Goal: Transaction & Acquisition: Book appointment/travel/reservation

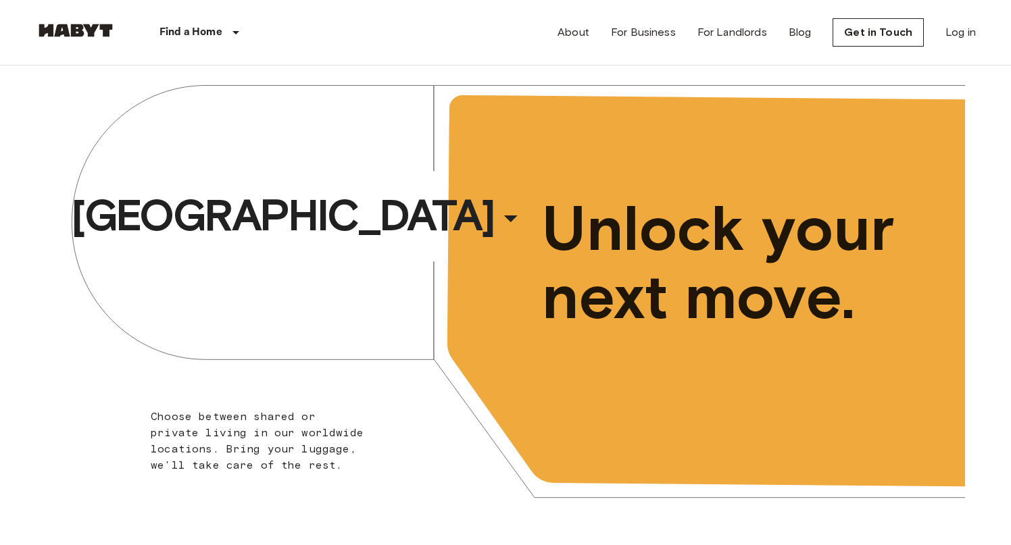
click at [459, 228] on div "​" at bounding box center [528, 230] width 139 height 28
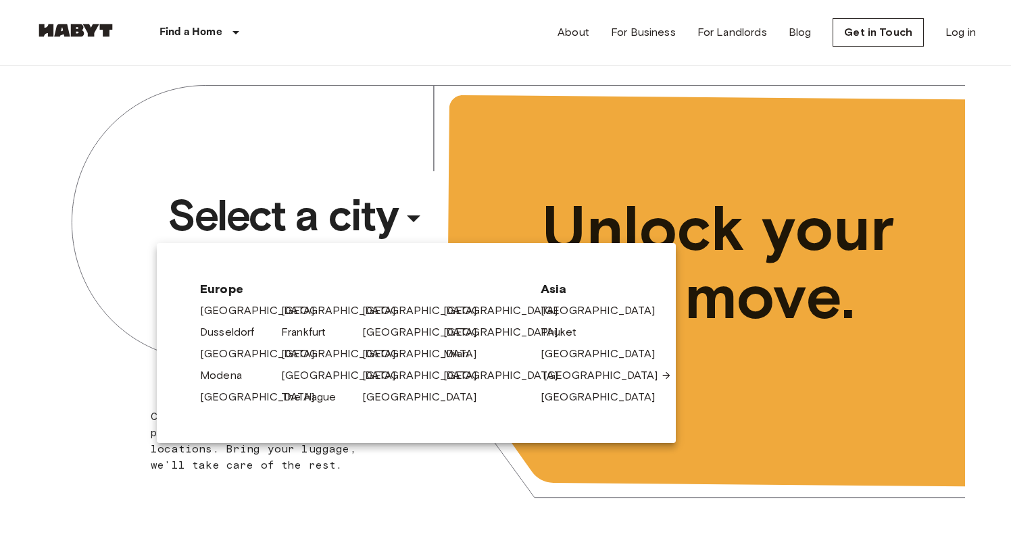
click at [555, 374] on link "[GEOGRAPHIC_DATA]" at bounding box center [607, 376] width 128 height 16
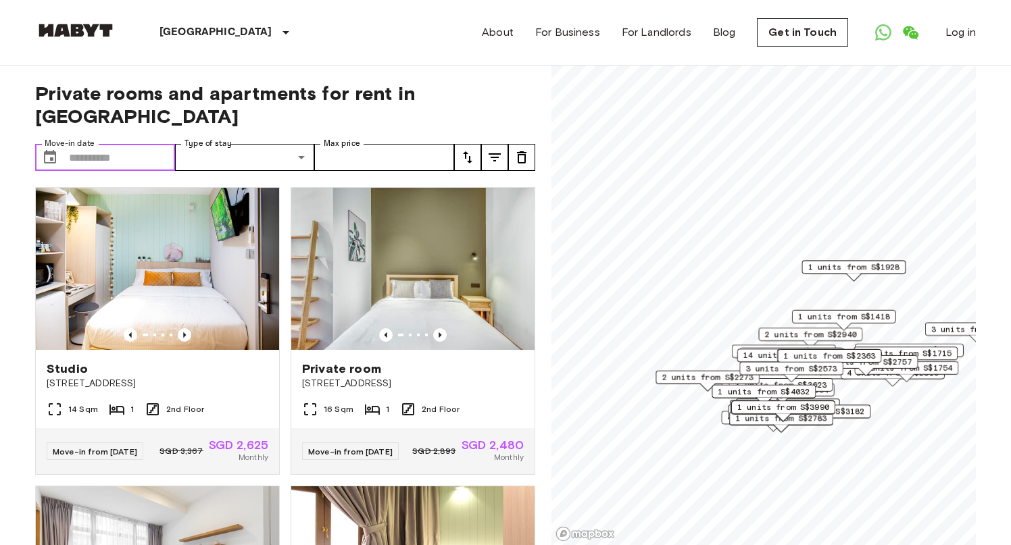
click at [112, 144] on input "Move-in date" at bounding box center [122, 157] width 106 height 27
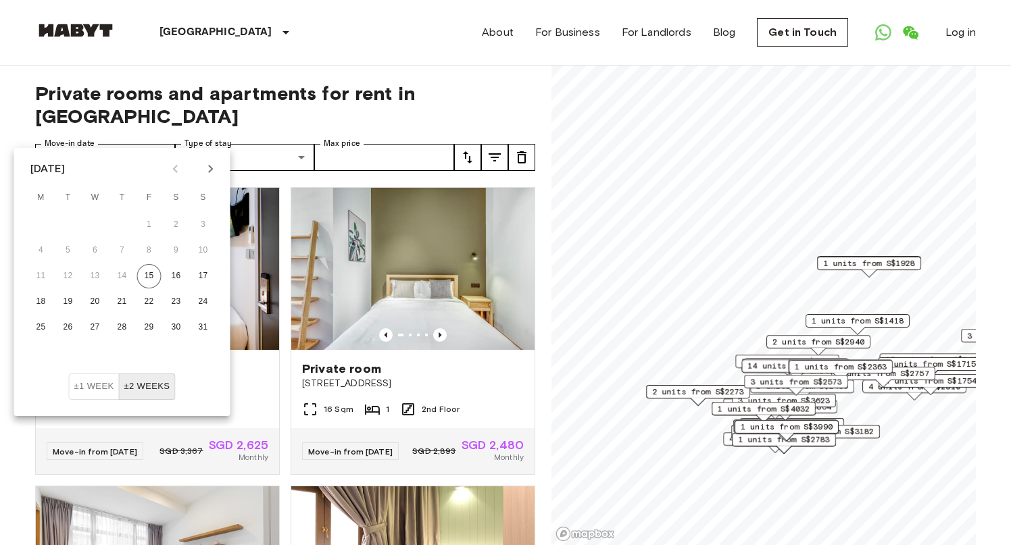
click at [205, 168] on icon "Next month" at bounding box center [211, 169] width 16 height 16
click at [173, 171] on icon "Previous month" at bounding box center [176, 169] width 16 height 16
click at [72, 329] on button "30" at bounding box center [68, 328] width 24 height 24
type input "**********"
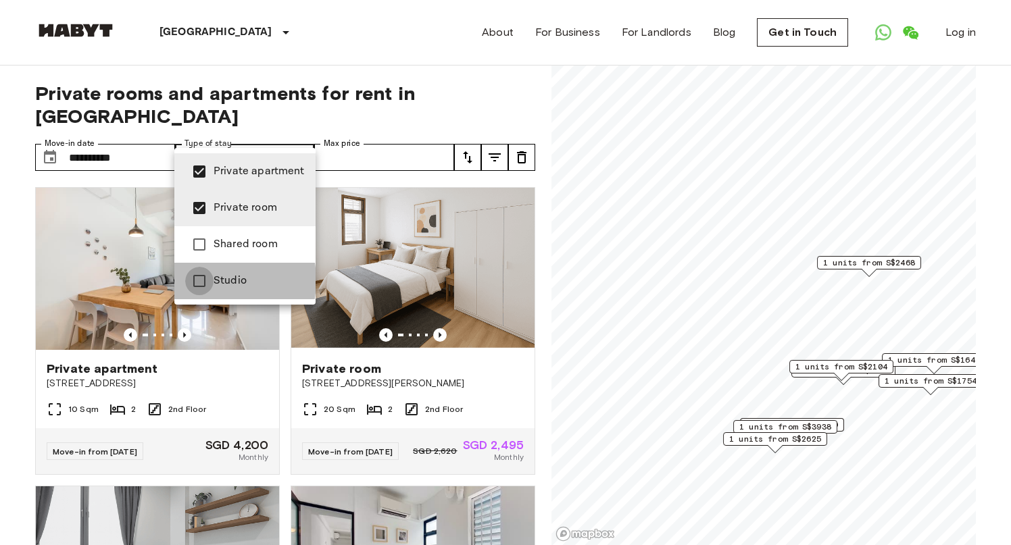
type input "**********"
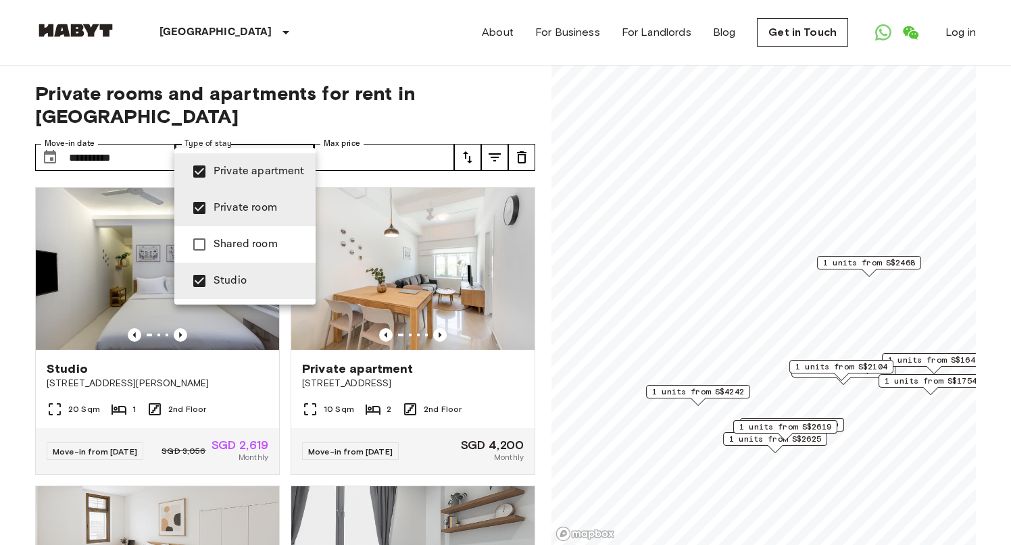
click at [520, 85] on div at bounding box center [505, 272] width 1011 height 545
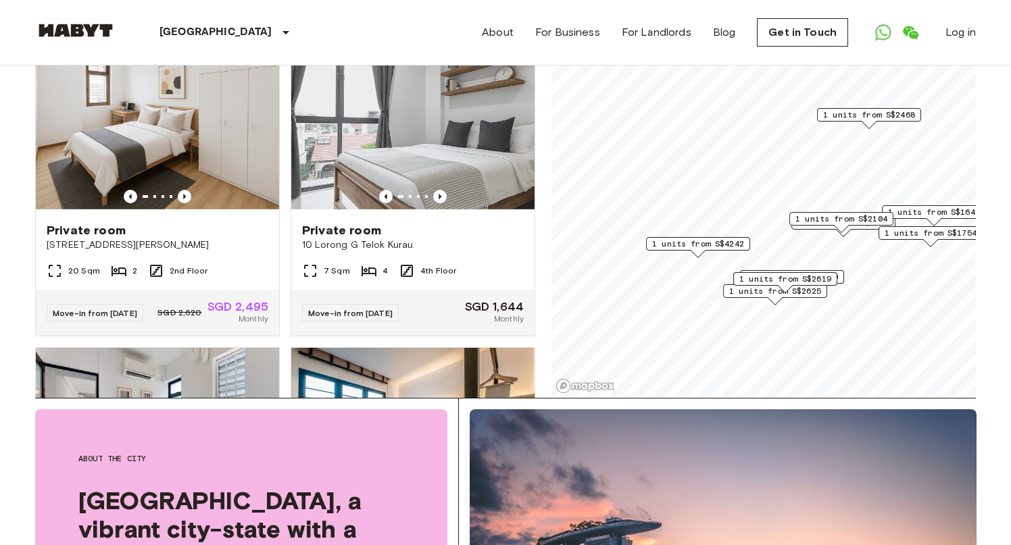
scroll to position [292, 0]
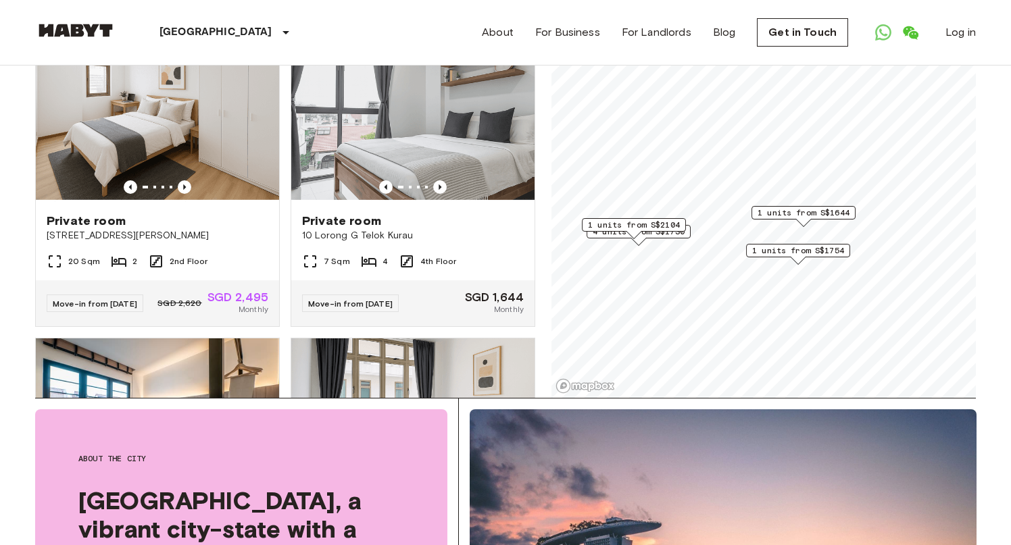
click at [816, 247] on span "1 units from S$1754" at bounding box center [798, 251] width 92 height 12
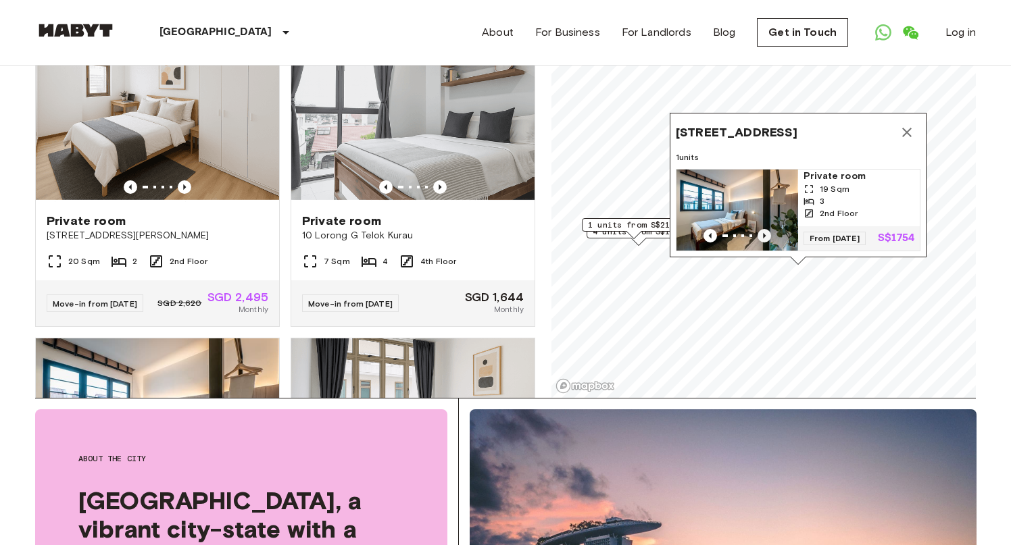
click at [764, 234] on icon "Previous image" at bounding box center [764, 235] width 3 height 5
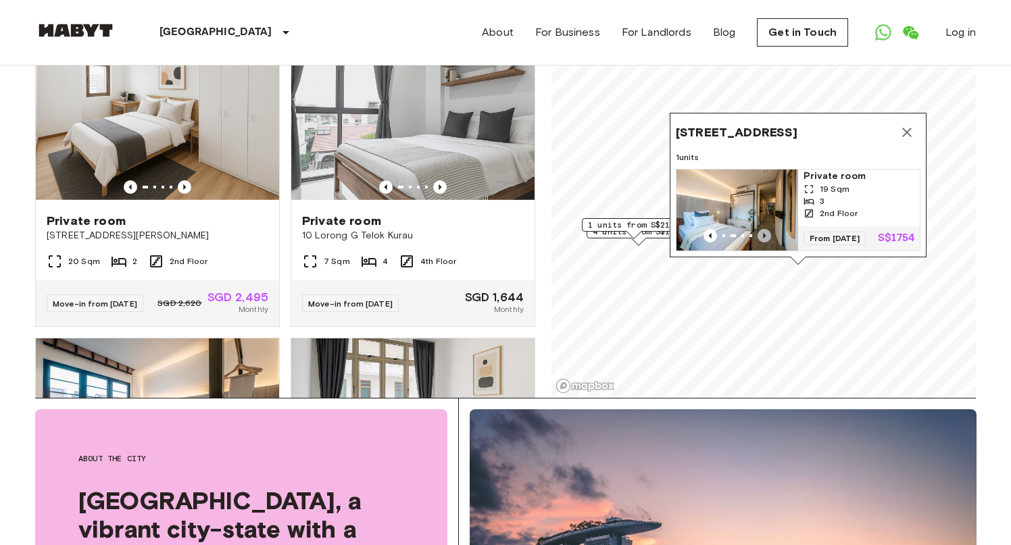
click at [764, 234] on icon "Previous image" at bounding box center [764, 235] width 3 height 5
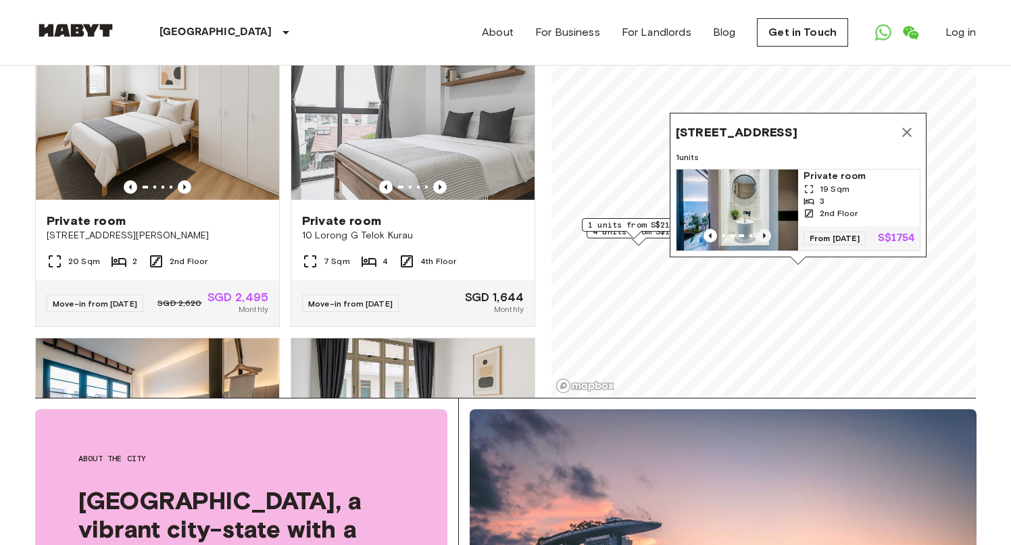
click at [764, 234] on icon "Previous image" at bounding box center [764, 235] width 3 height 5
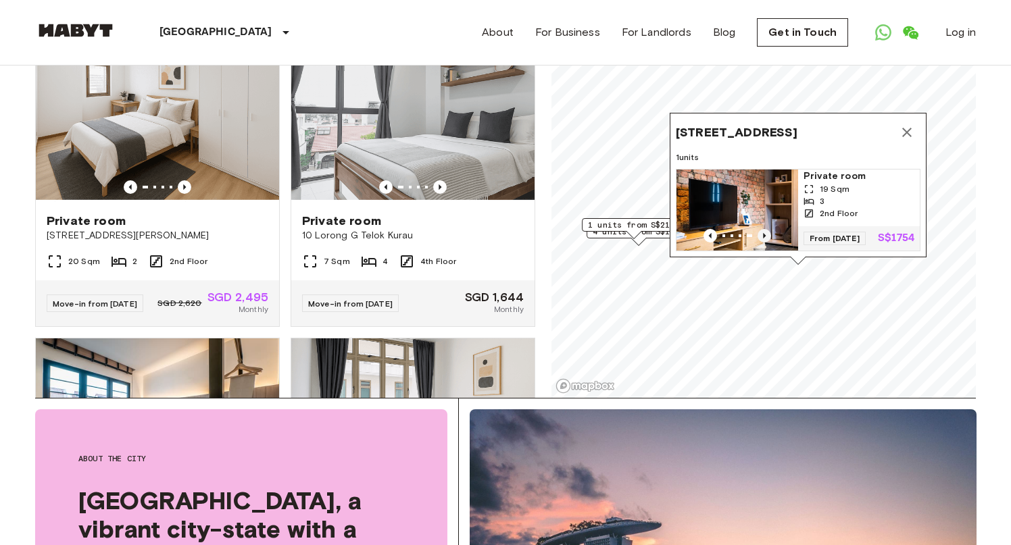
click at [764, 234] on icon "Previous image" at bounding box center [764, 235] width 3 height 5
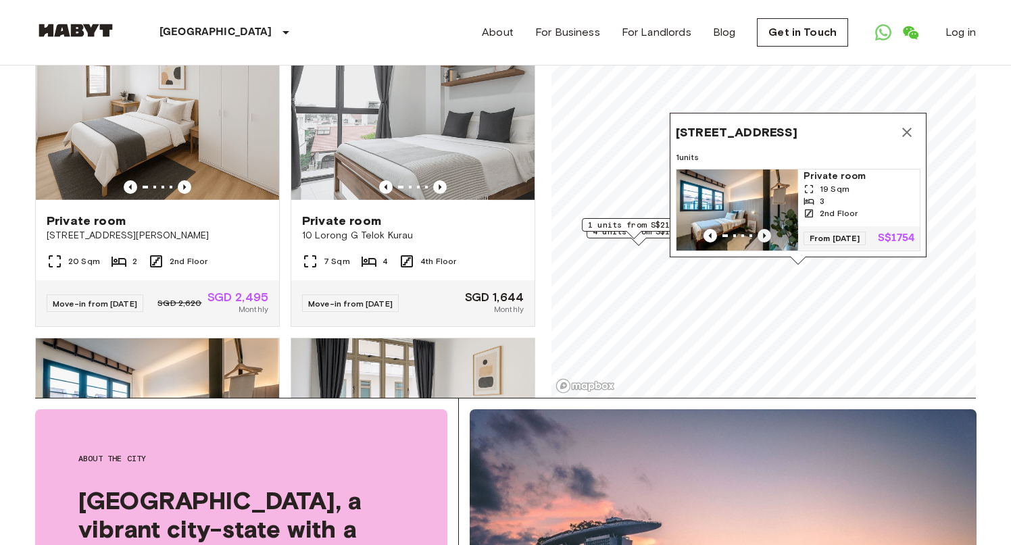
click at [764, 234] on icon "Previous image" at bounding box center [764, 235] width 3 height 5
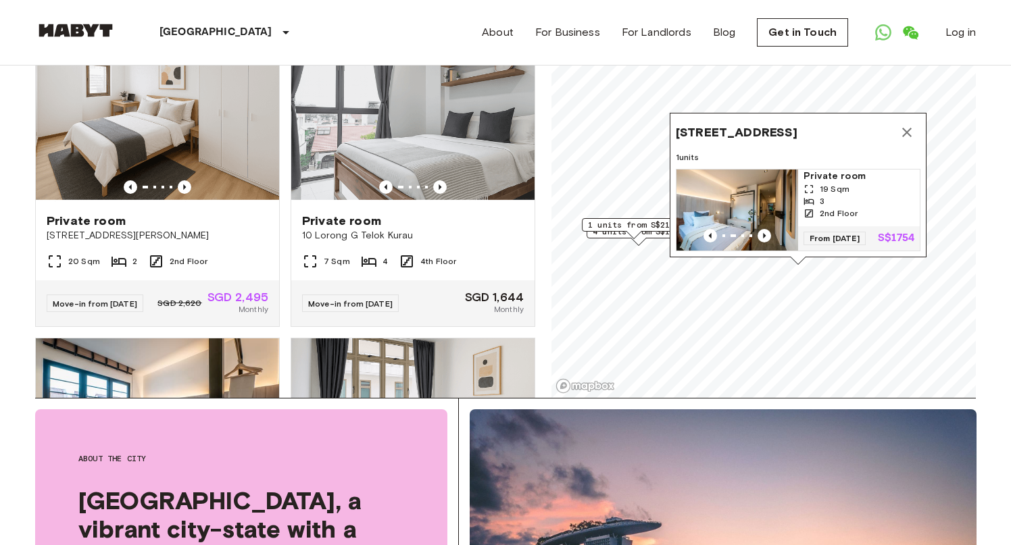
click at [907, 129] on icon "Map marker" at bounding box center [906, 132] width 9 height 9
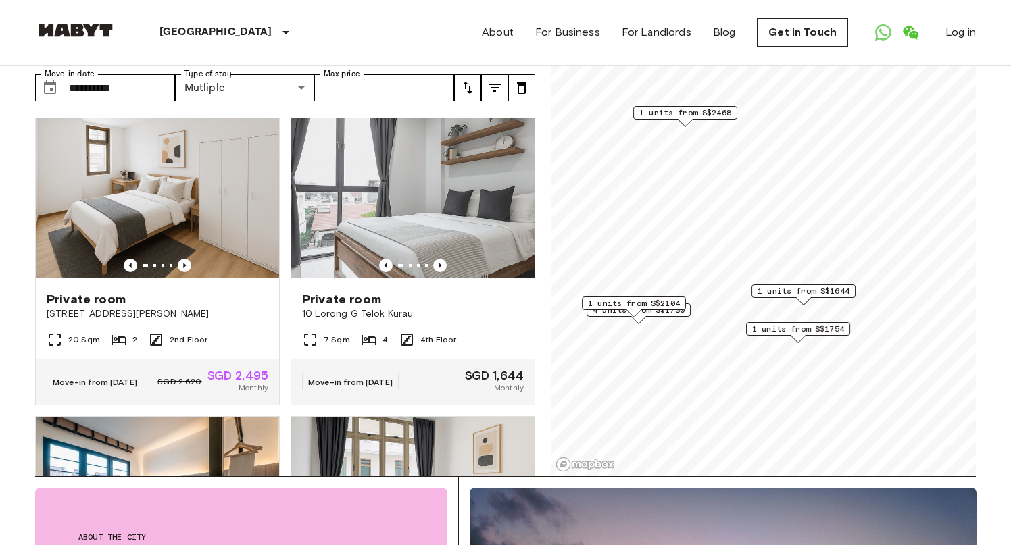
scroll to position [65, 0]
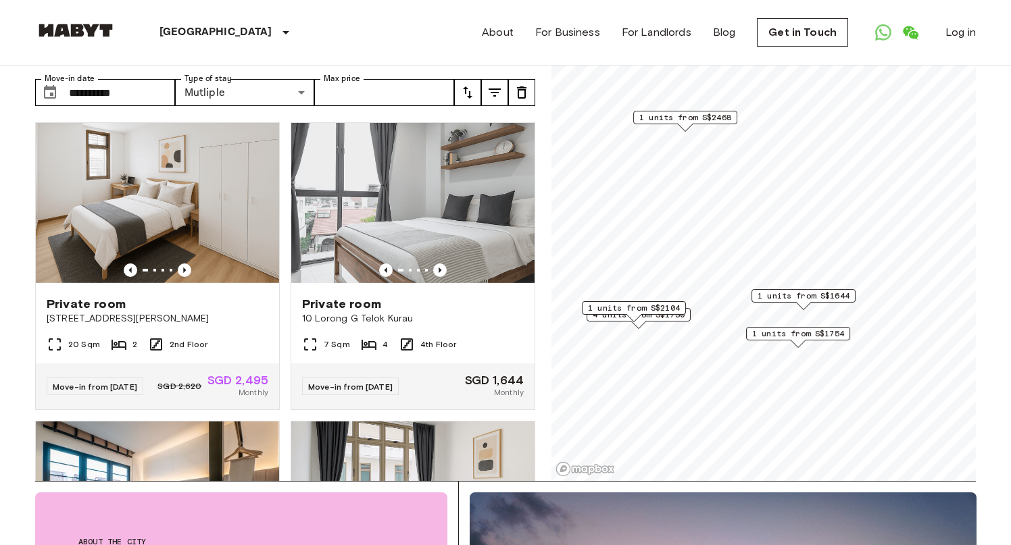
click at [797, 298] on span "1 units from S$1644" at bounding box center [803, 296] width 92 height 12
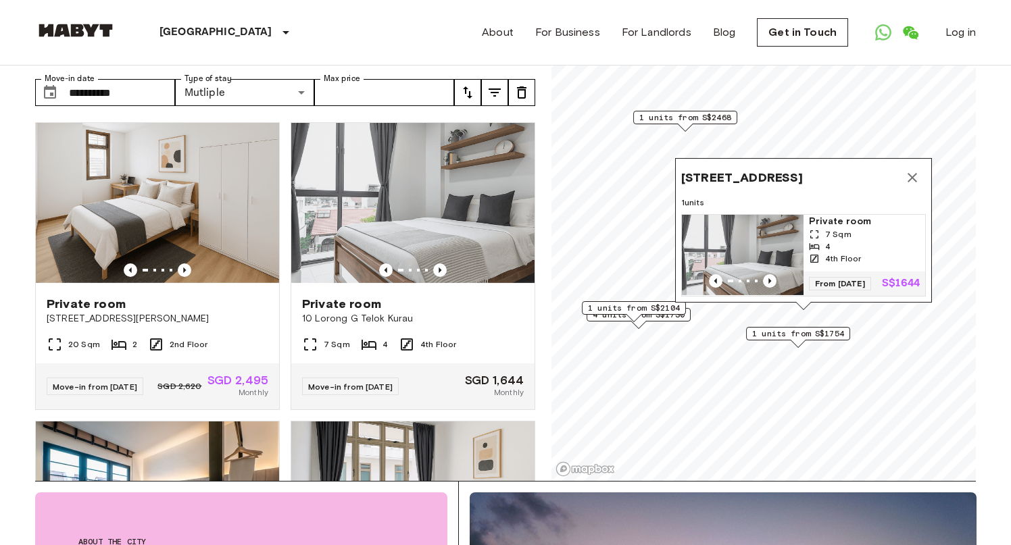
click at [802, 335] on span "1 units from S$1754" at bounding box center [798, 334] width 92 height 12
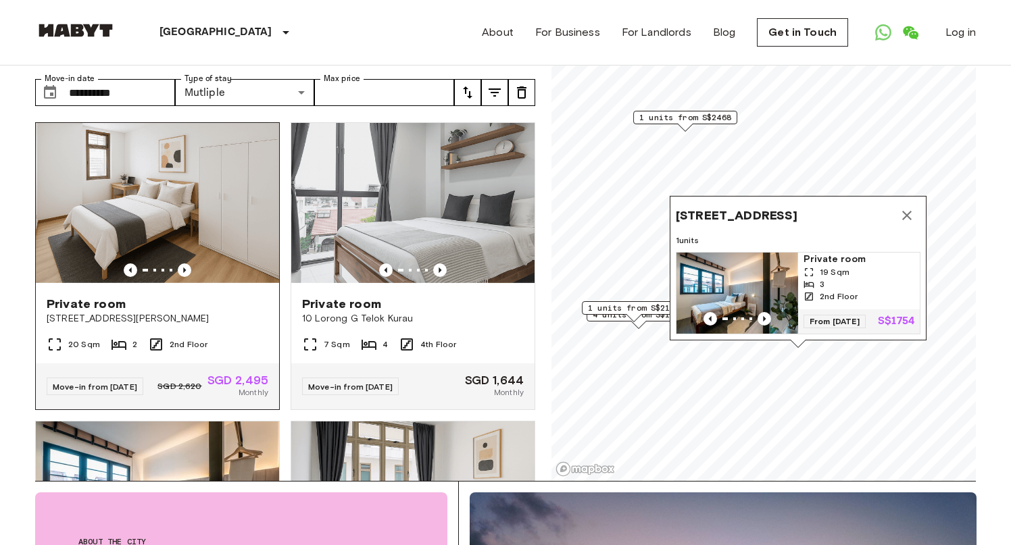
click at [239, 126] on img at bounding box center [157, 204] width 243 height 162
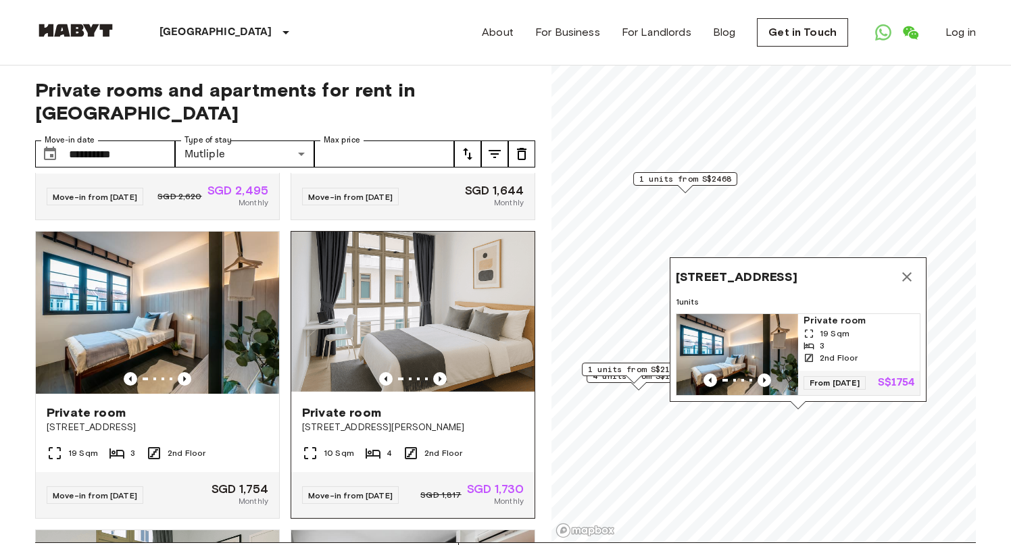
scroll to position [255, 0]
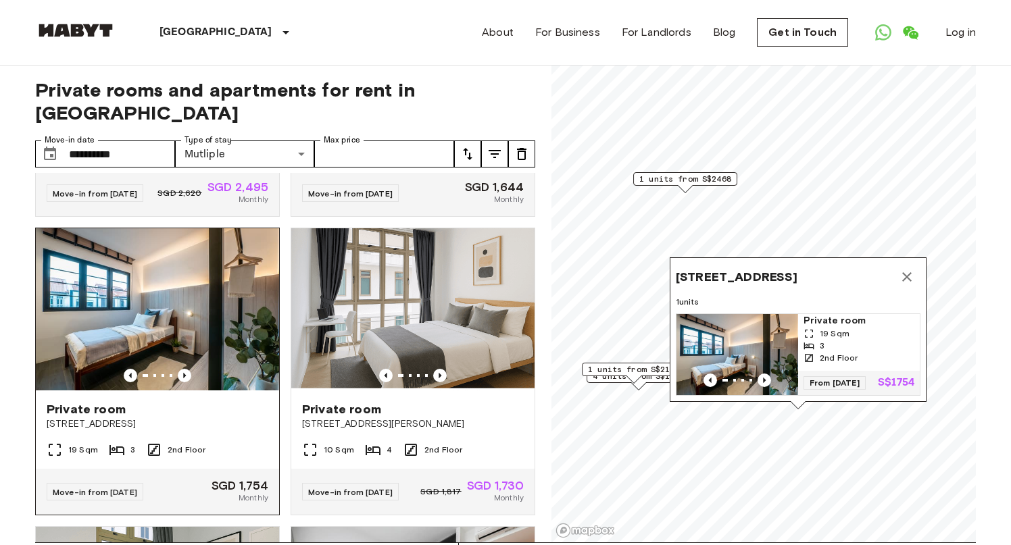
click at [193, 284] on img at bounding box center [157, 309] width 243 height 162
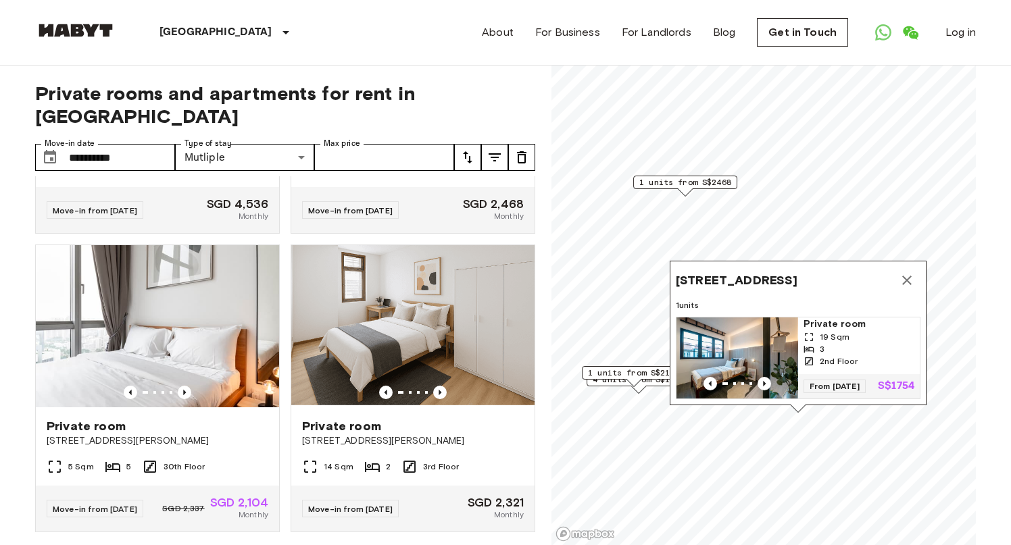
scroll to position [0, 0]
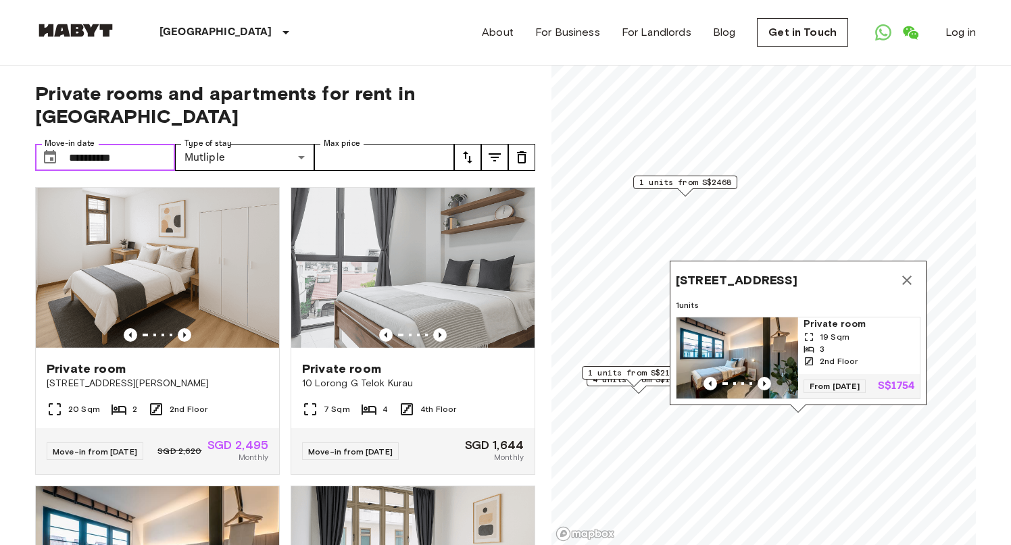
click at [141, 144] on input "**********" at bounding box center [122, 157] width 106 height 27
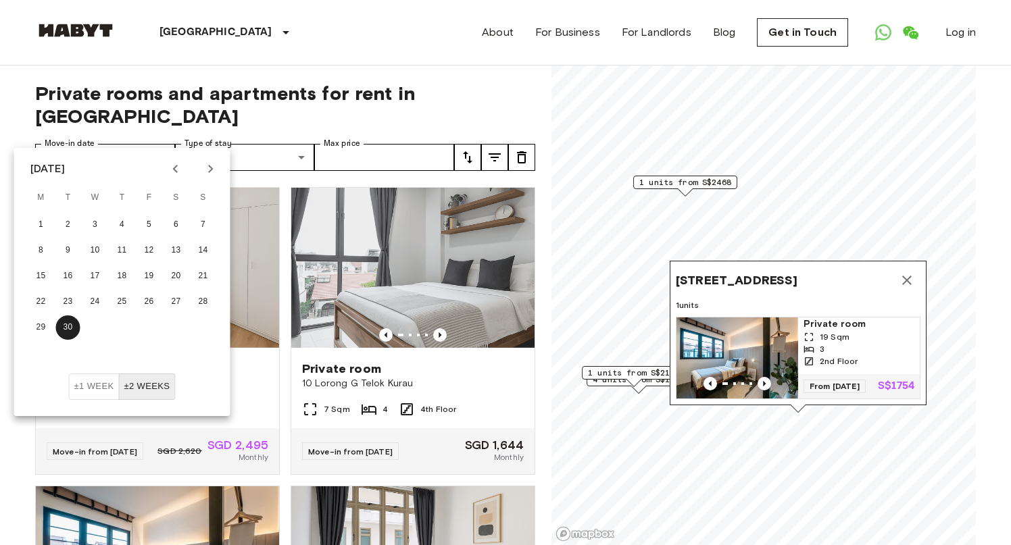
click at [464, 52] on div "Singapore Europe Amsterdam Berlin Brussels Cologne Dusseldorf Frankfurt Graz Ha…" at bounding box center [505, 32] width 941 height 65
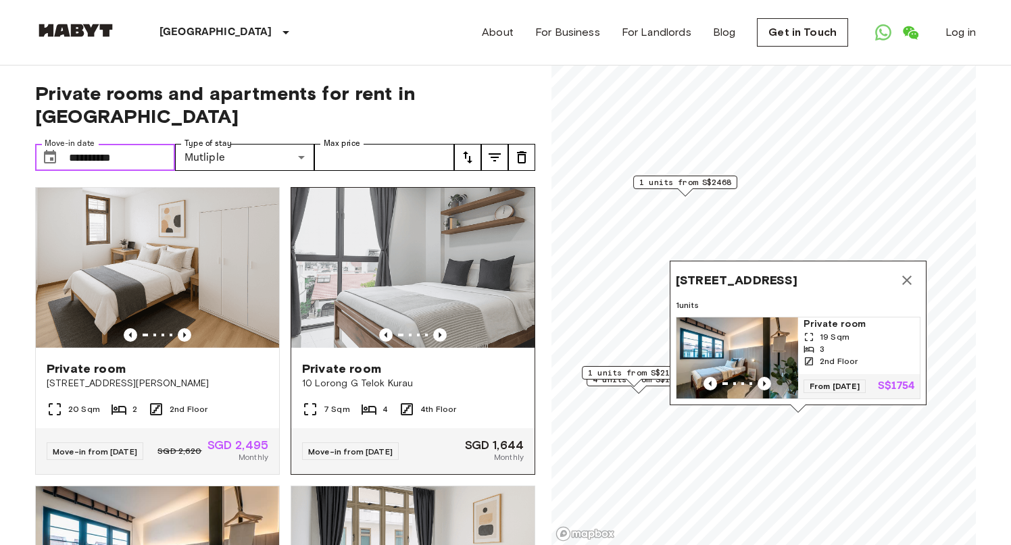
click at [450, 238] on img at bounding box center [412, 269] width 243 height 162
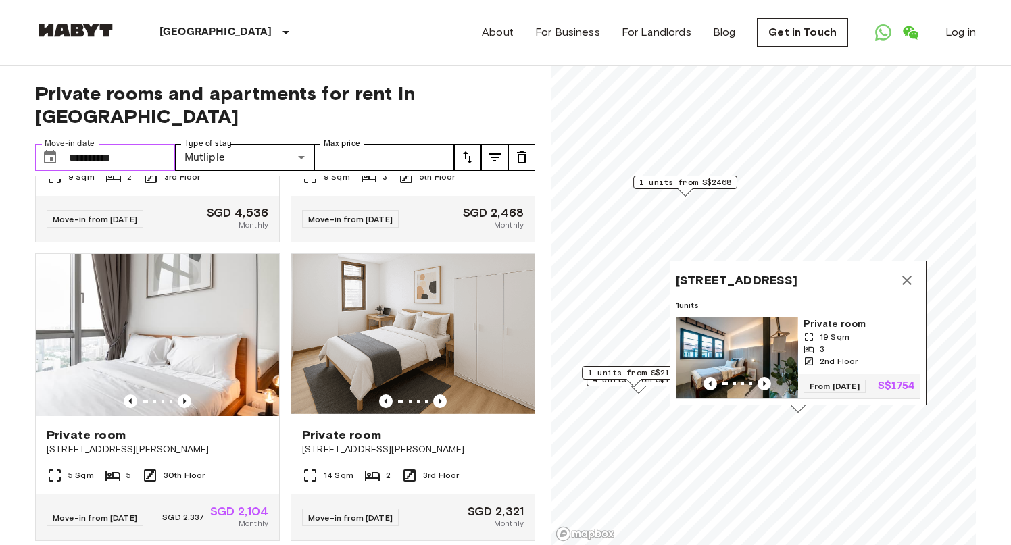
scroll to position [839, 0]
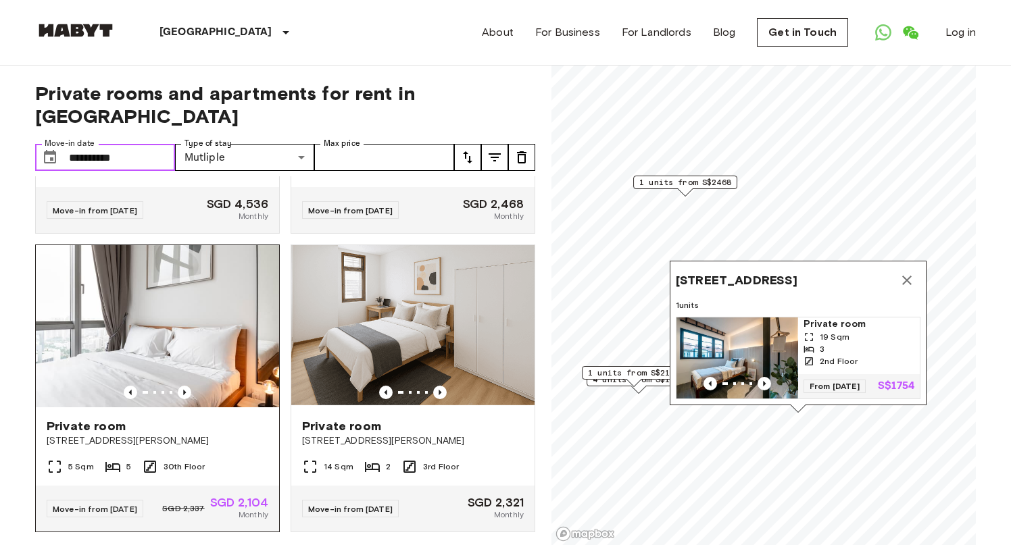
click at [189, 322] on img at bounding box center [157, 326] width 243 height 162
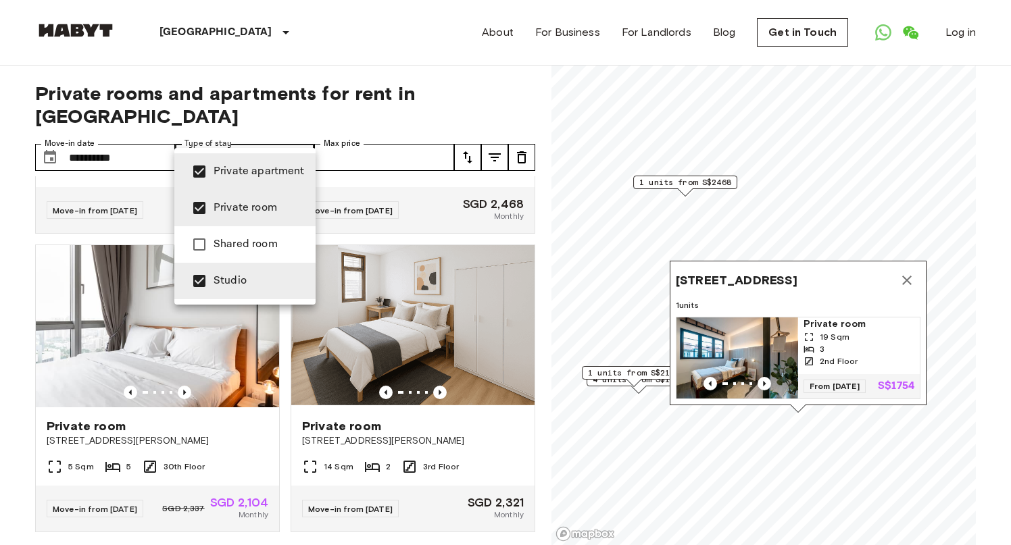
click at [500, 72] on div at bounding box center [505, 272] width 1011 height 545
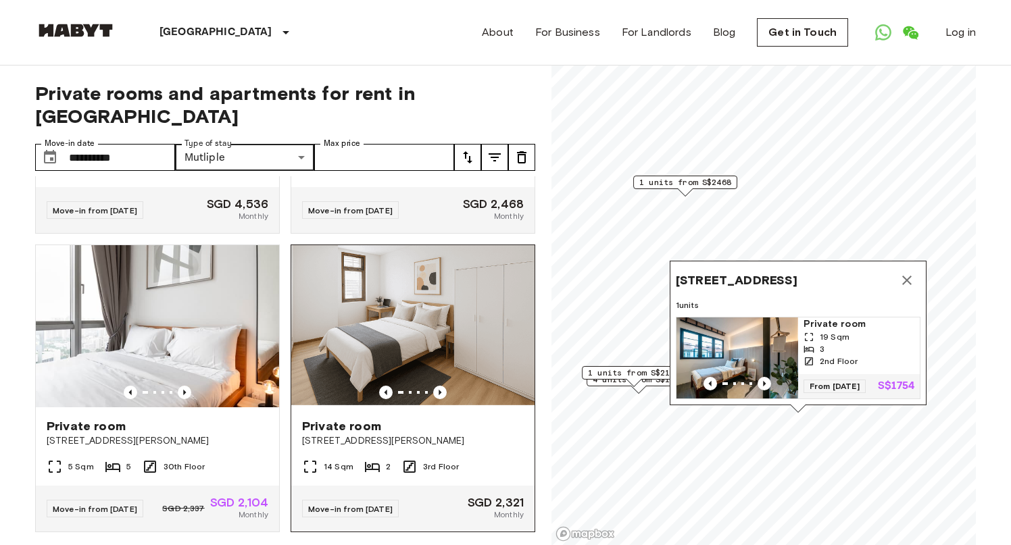
scroll to position [0, 0]
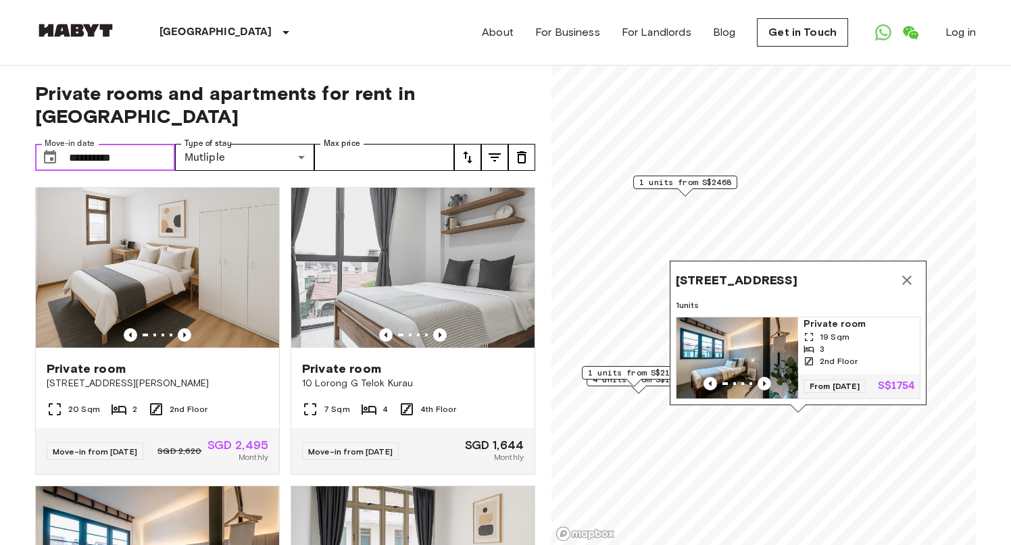
click at [142, 144] on input "**********" at bounding box center [122, 157] width 106 height 27
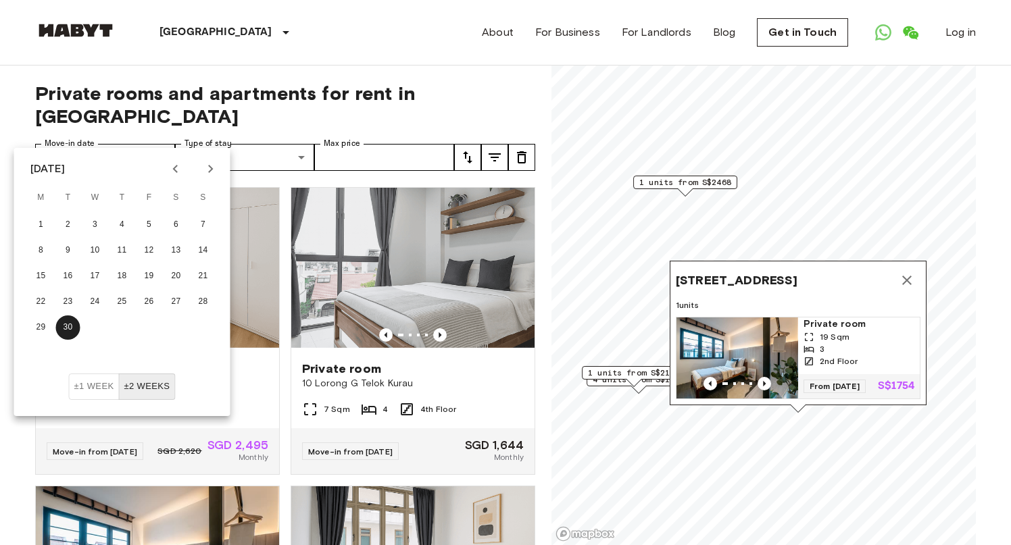
click at [213, 165] on icon "Next month" at bounding box center [211, 169] width 16 height 16
click at [95, 218] on button "1" at bounding box center [95, 225] width 24 height 24
type input "**********"
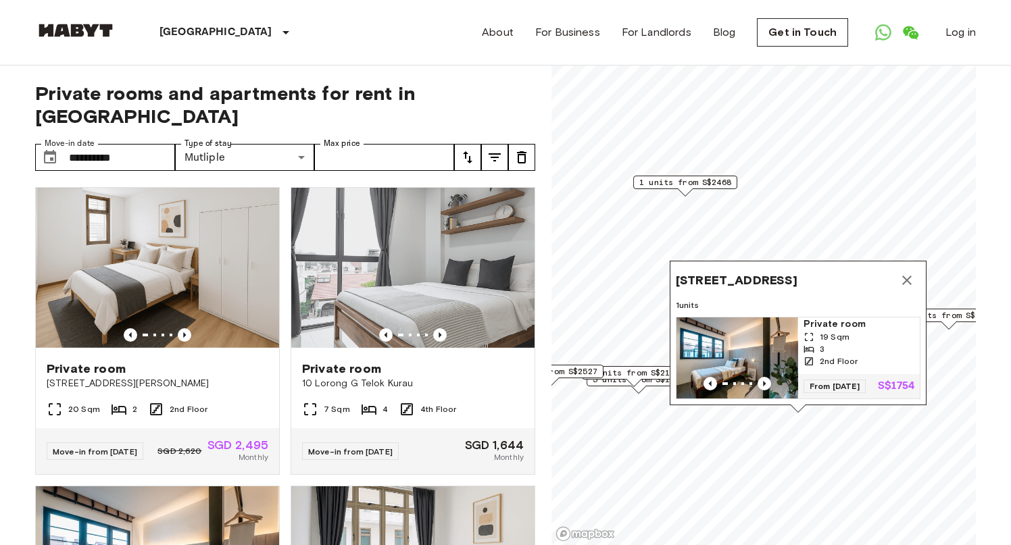
click at [472, 79] on div "**********" at bounding box center [285, 306] width 500 height 480
click at [458, 64] on div "Singapore Europe Amsterdam Berlin Brussels Cologne Dusseldorf Frankfurt Graz Ha…" at bounding box center [505, 32] width 941 height 65
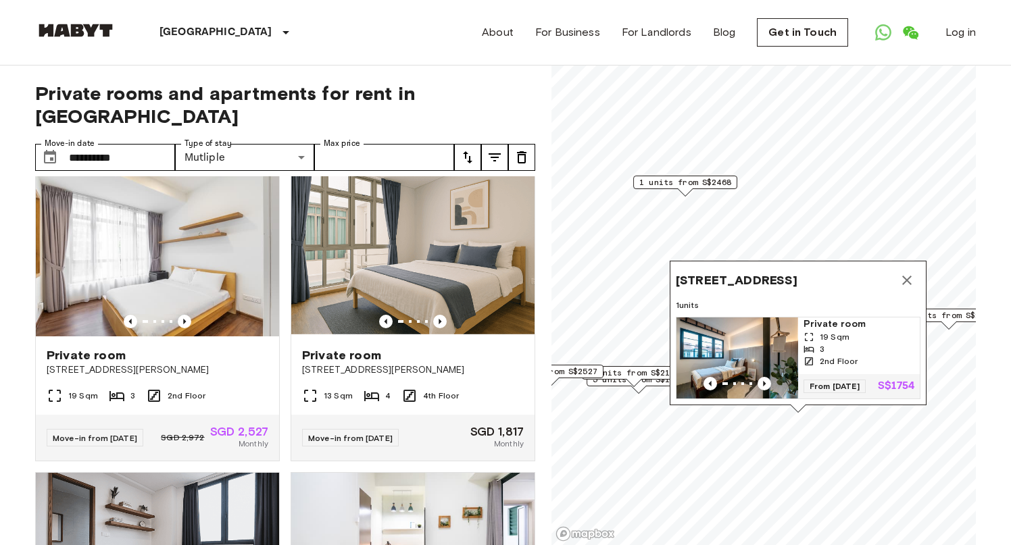
scroll to position [1214, 0]
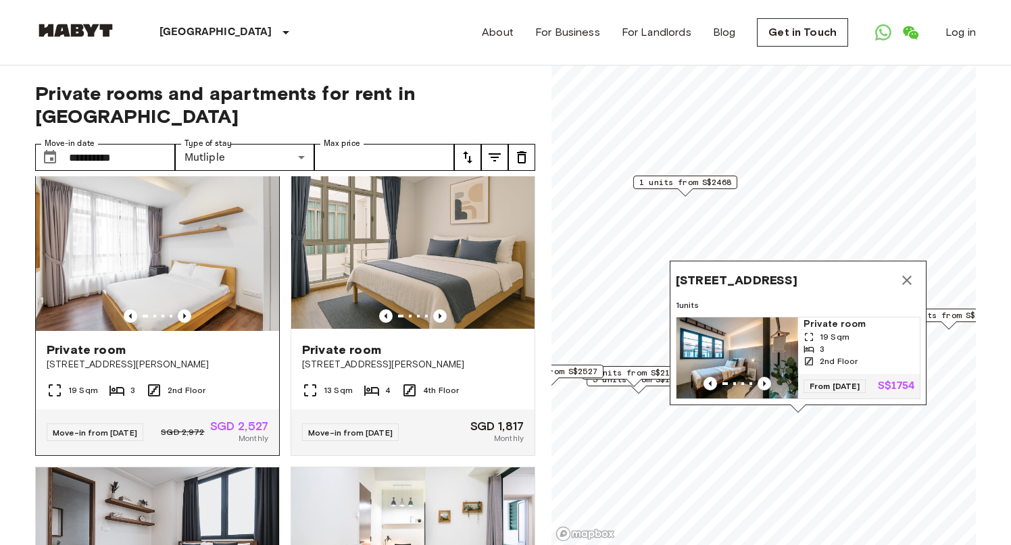
click at [172, 209] on img at bounding box center [157, 250] width 243 height 162
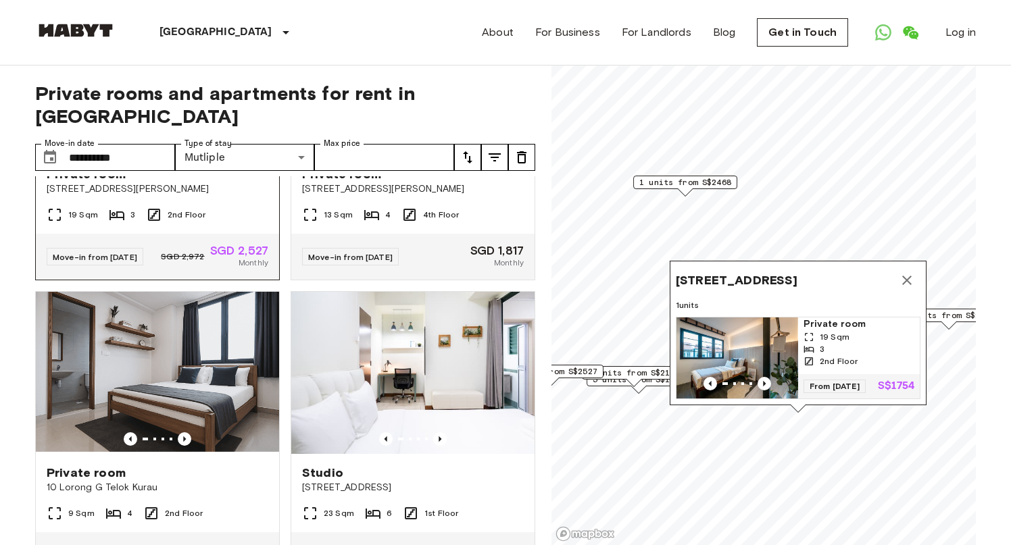
scroll to position [1436, 0]
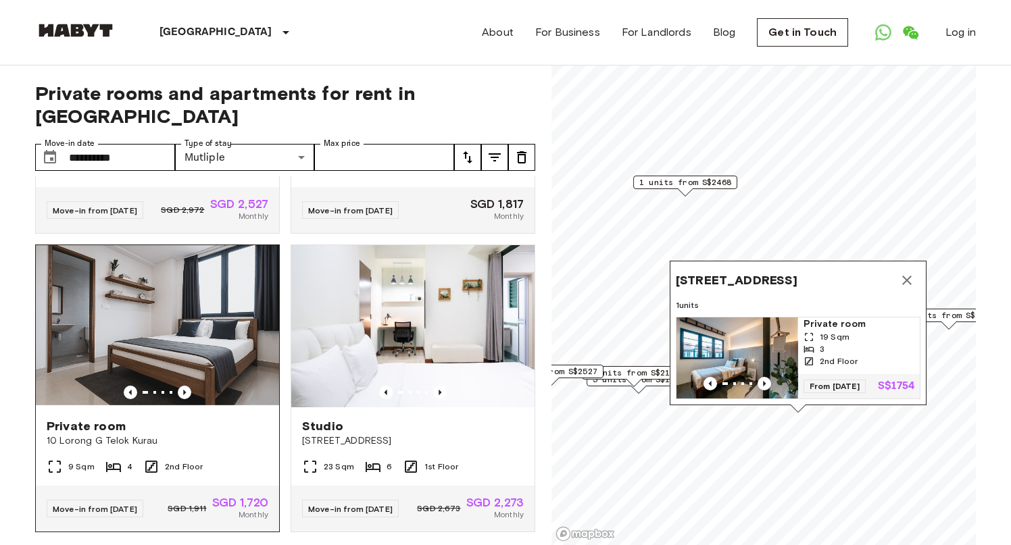
click at [121, 341] on img at bounding box center [157, 326] width 243 height 162
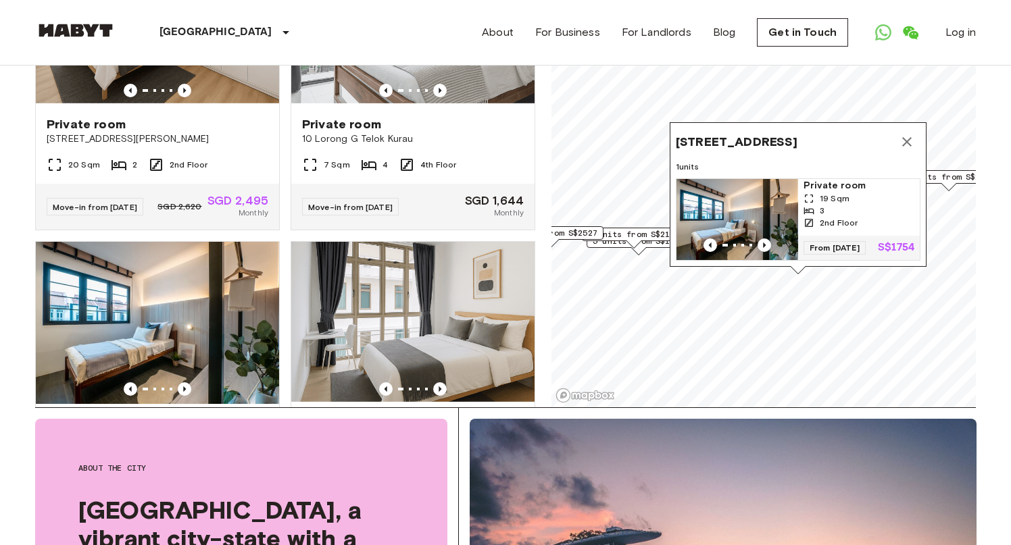
scroll to position [105, 0]
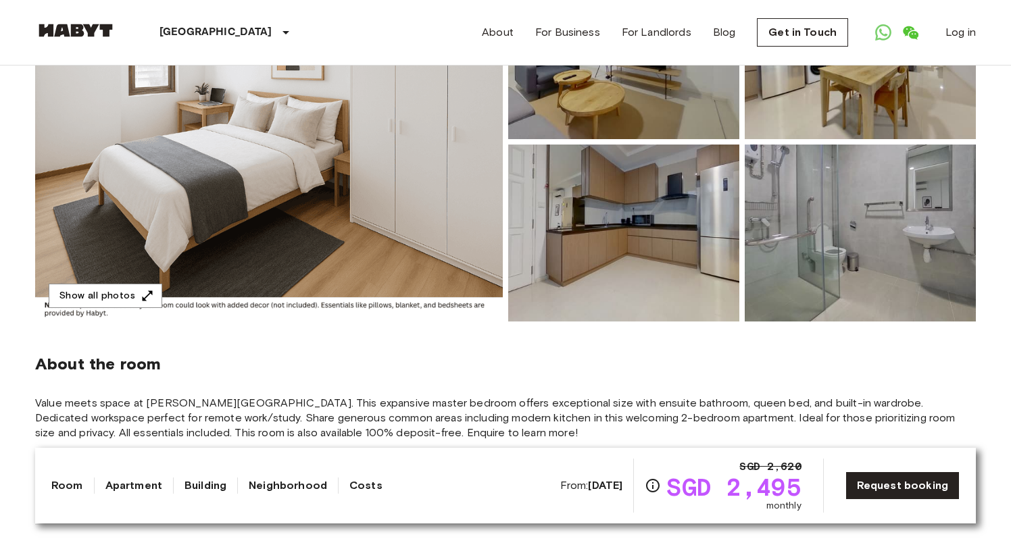
scroll to position [214, 0]
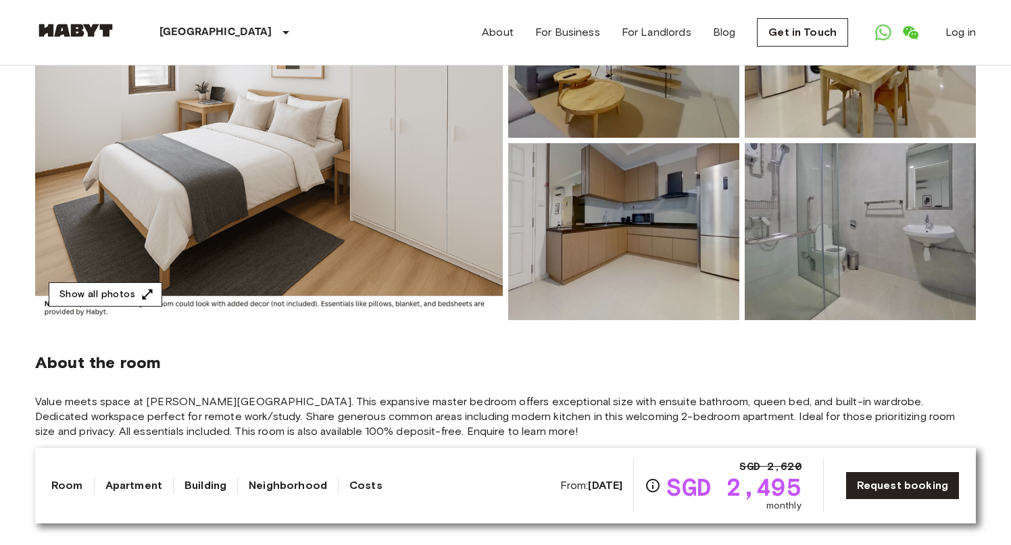
click at [73, 295] on button "Show all photos" at bounding box center [106, 294] width 114 height 25
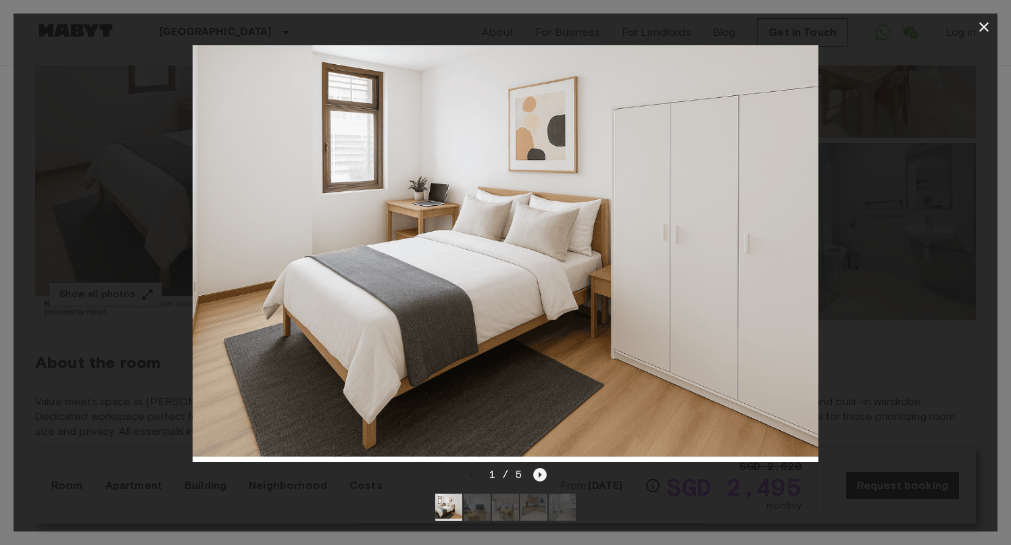
click at [539, 470] on icon "Next image" at bounding box center [540, 475] width 14 height 14
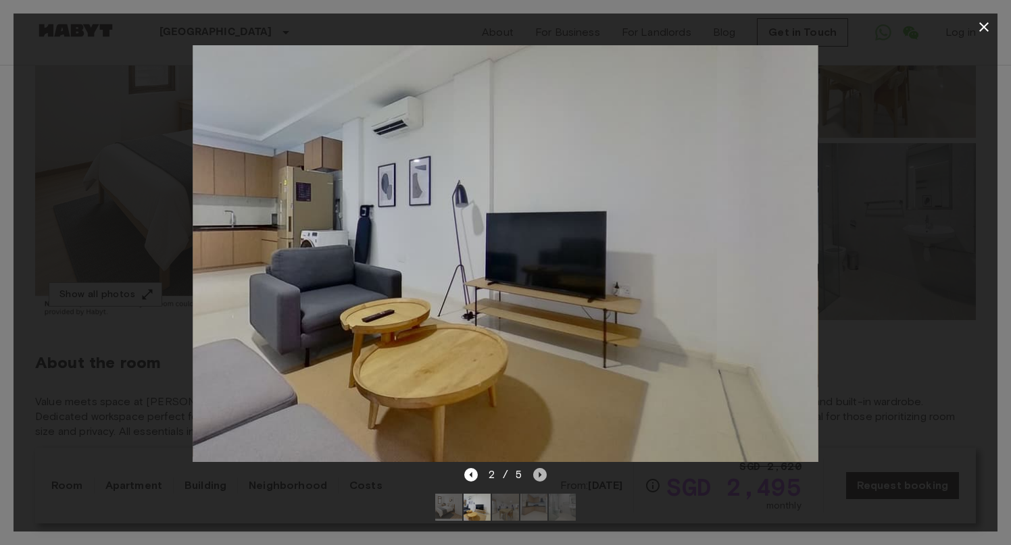
click at [539, 470] on icon "Next image" at bounding box center [540, 475] width 14 height 14
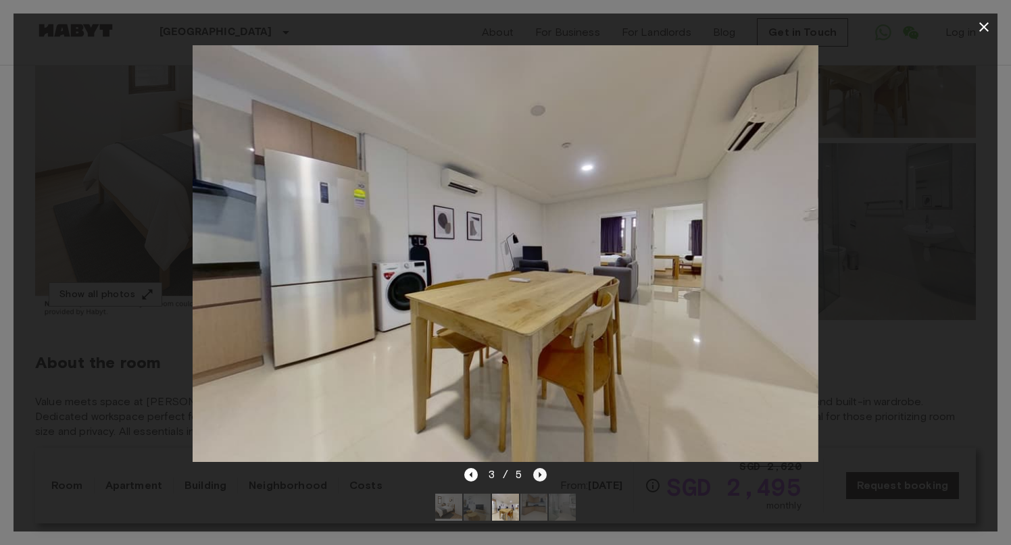
click at [539, 470] on icon "Next image" at bounding box center [540, 475] width 14 height 14
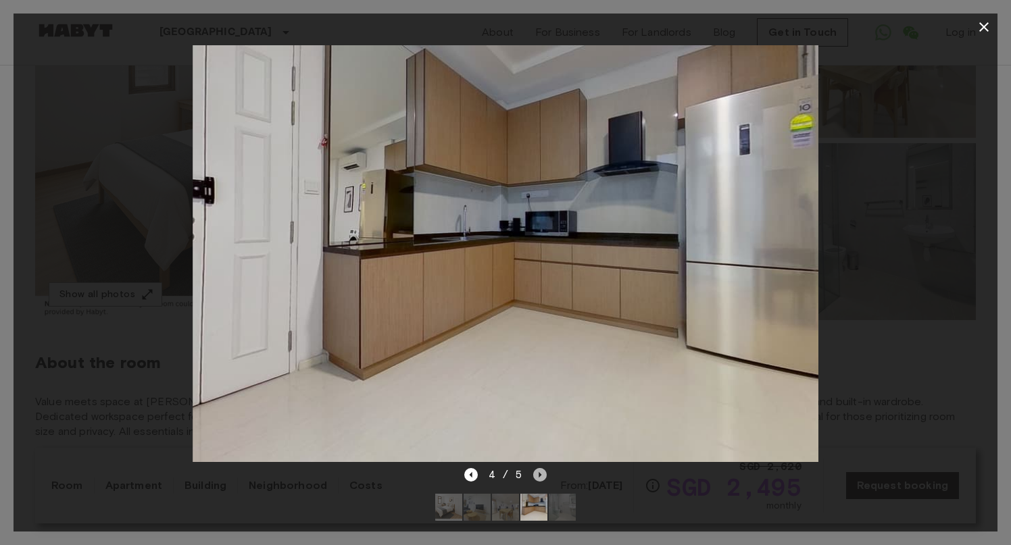
click at [539, 470] on icon "Next image" at bounding box center [540, 475] width 14 height 14
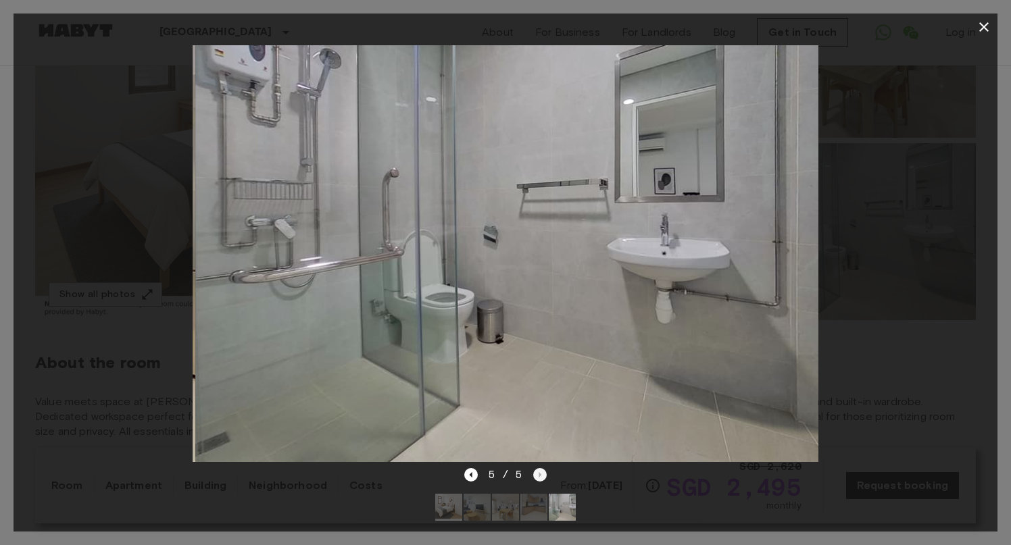
click at [539, 470] on div "5 / 5" at bounding box center [505, 475] width 83 height 16
click at [759, 208] on img at bounding box center [506, 253] width 626 height 417
click at [984, 28] on icon "button" at bounding box center [983, 26] width 9 height 9
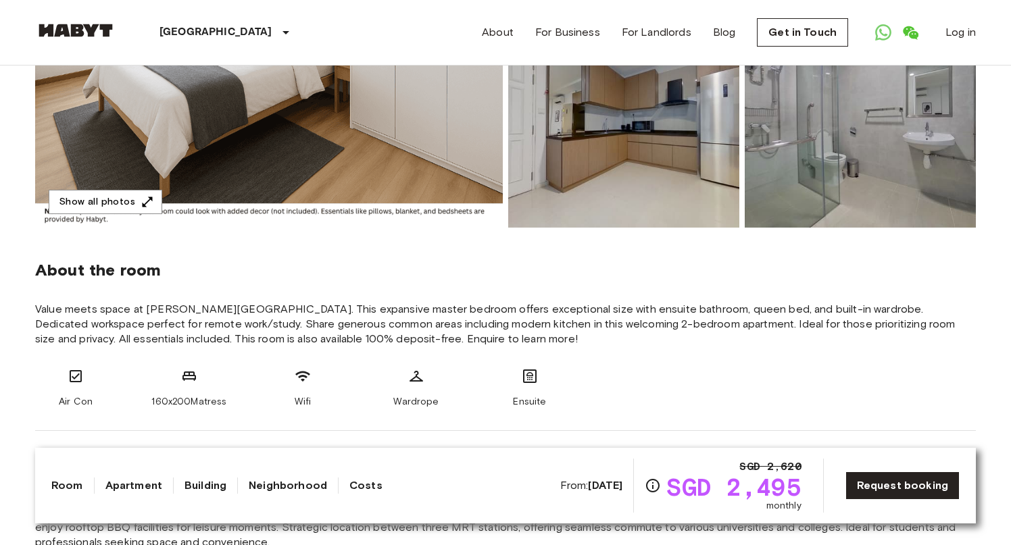
scroll to position [324, 0]
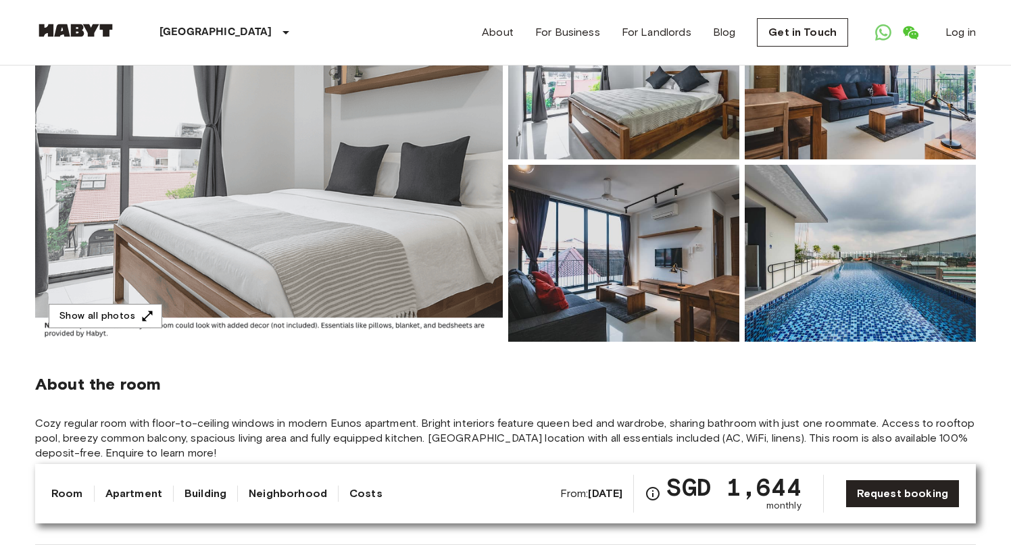
scroll to position [189, 0]
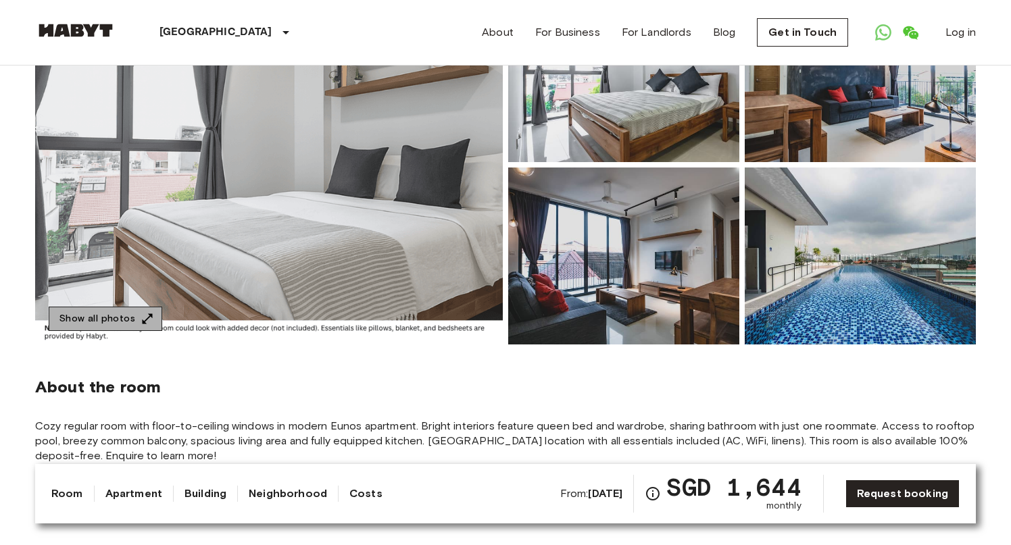
click at [122, 319] on button "Show all photos" at bounding box center [106, 319] width 114 height 25
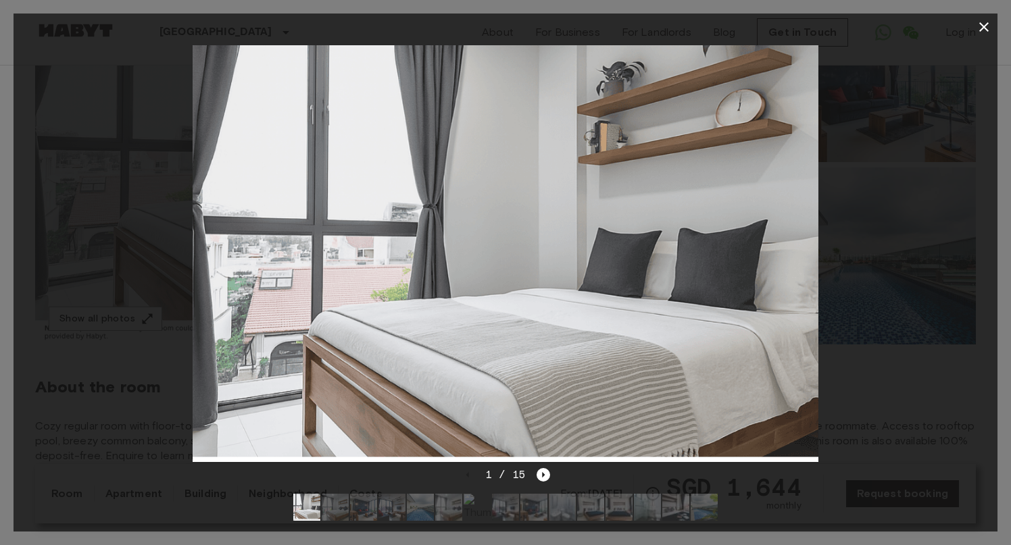
click at [943, 231] on div at bounding box center [506, 254] width 984 height 426
click at [543, 476] on icon "Next image" at bounding box center [544, 474] width 3 height 5
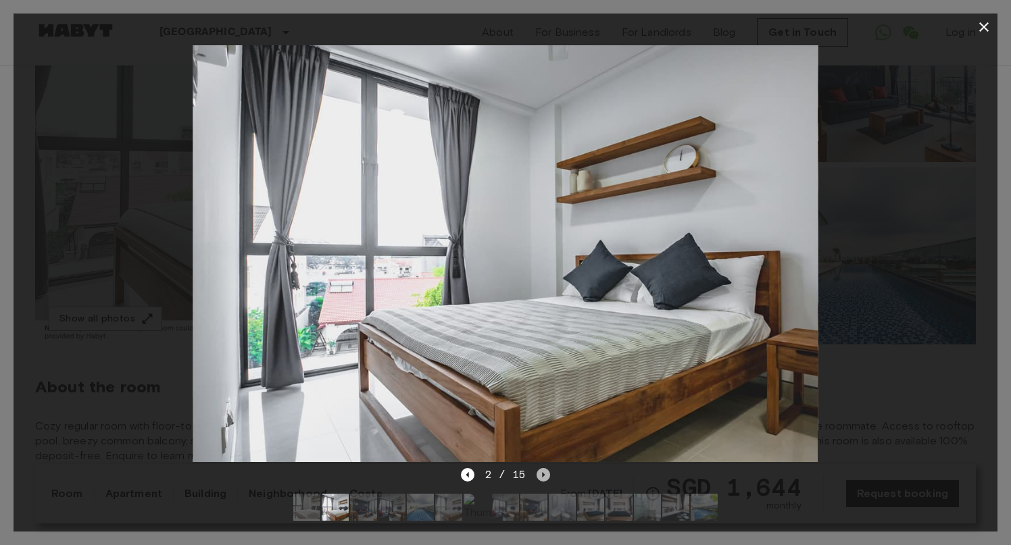
click at [543, 476] on icon "Next image" at bounding box center [544, 474] width 3 height 5
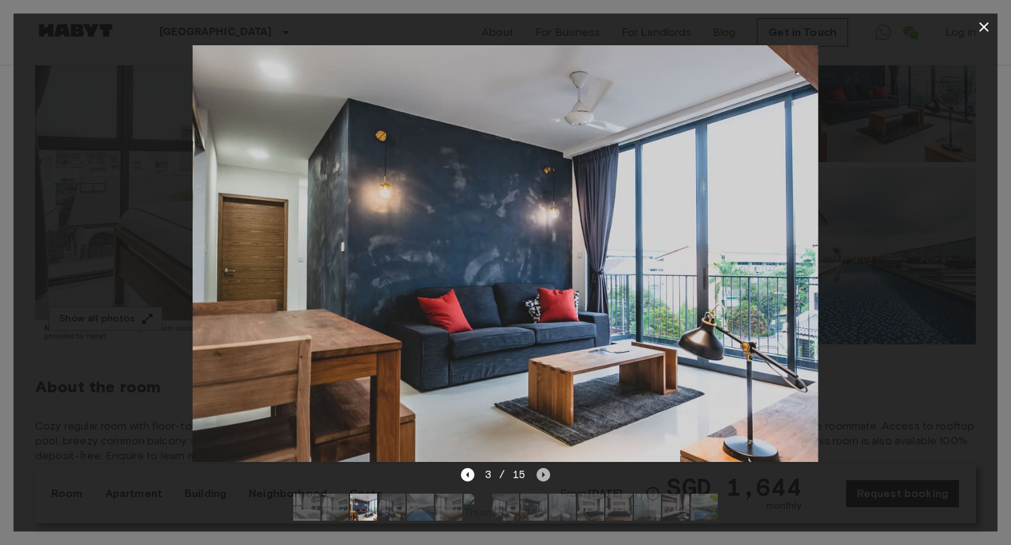
click at [543, 476] on icon "Next image" at bounding box center [544, 474] width 3 height 5
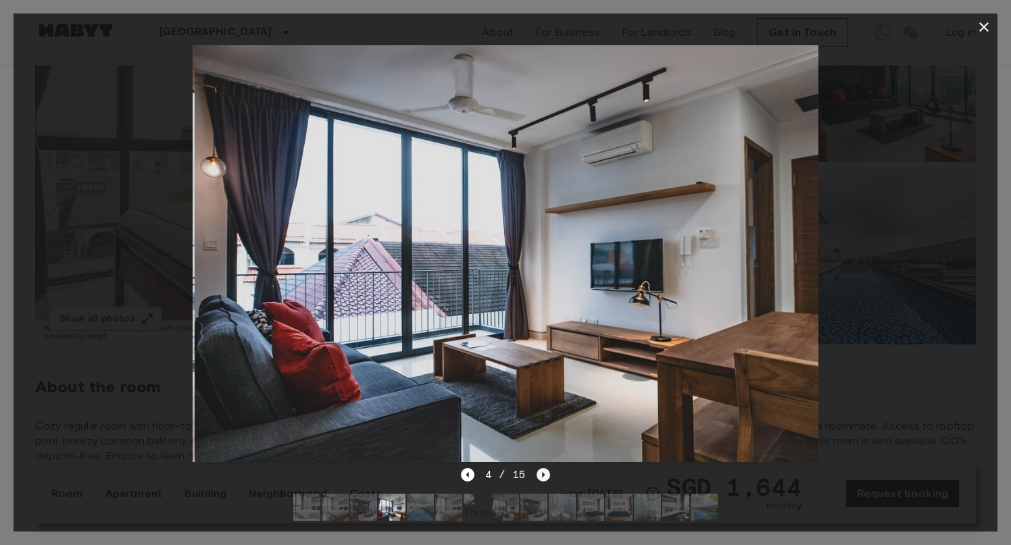
click at [543, 476] on icon "Next image" at bounding box center [544, 474] width 3 height 5
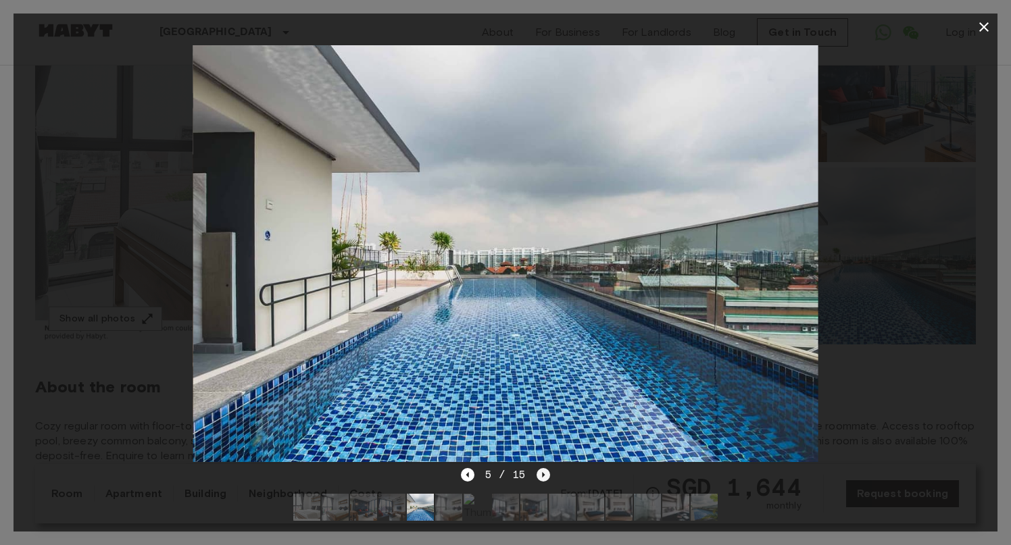
click at [543, 476] on icon "Next image" at bounding box center [544, 474] width 3 height 5
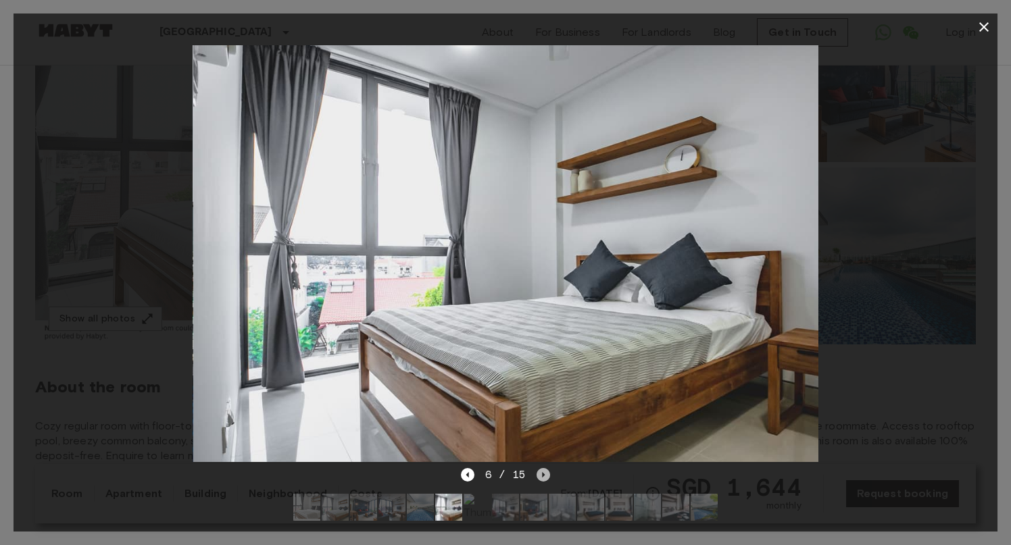
click at [543, 476] on icon "Next image" at bounding box center [544, 474] width 3 height 5
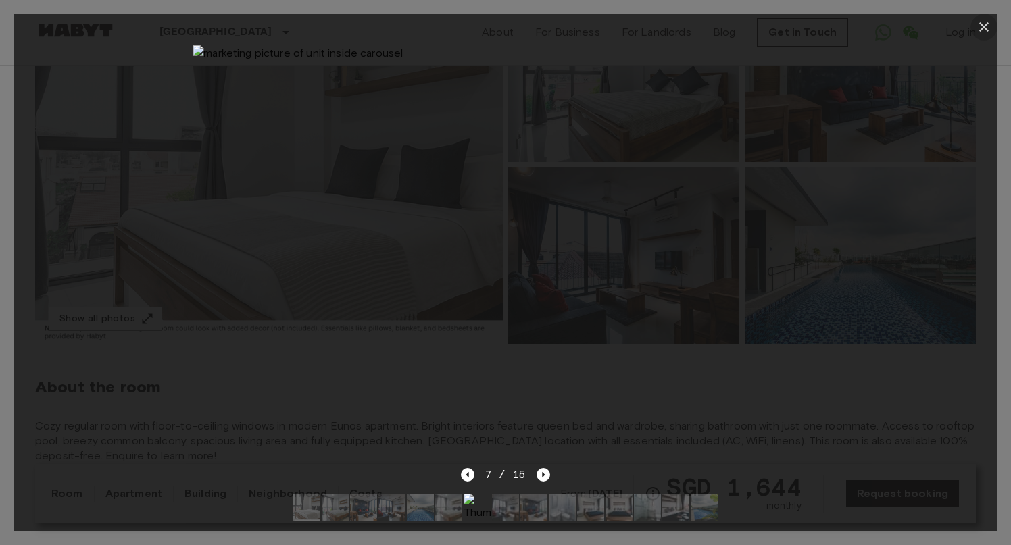
click at [984, 24] on icon "button" at bounding box center [984, 27] width 16 height 16
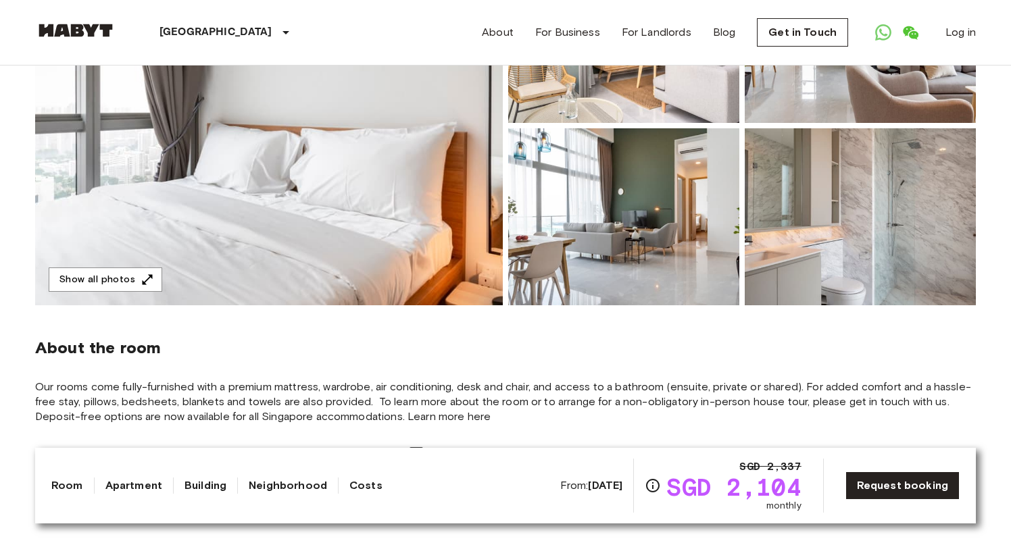
scroll to position [159, 0]
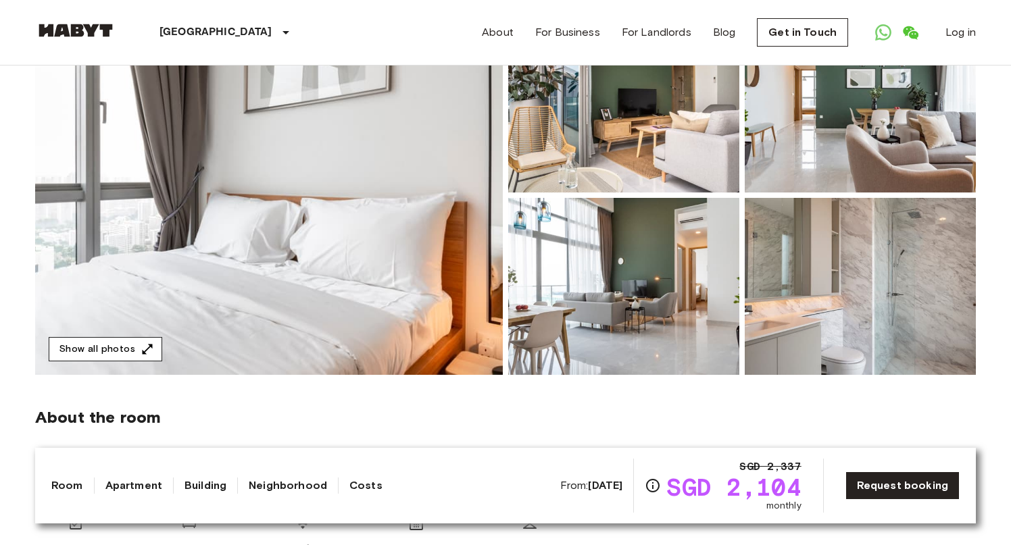
click at [126, 347] on button "Show all photos" at bounding box center [106, 349] width 114 height 25
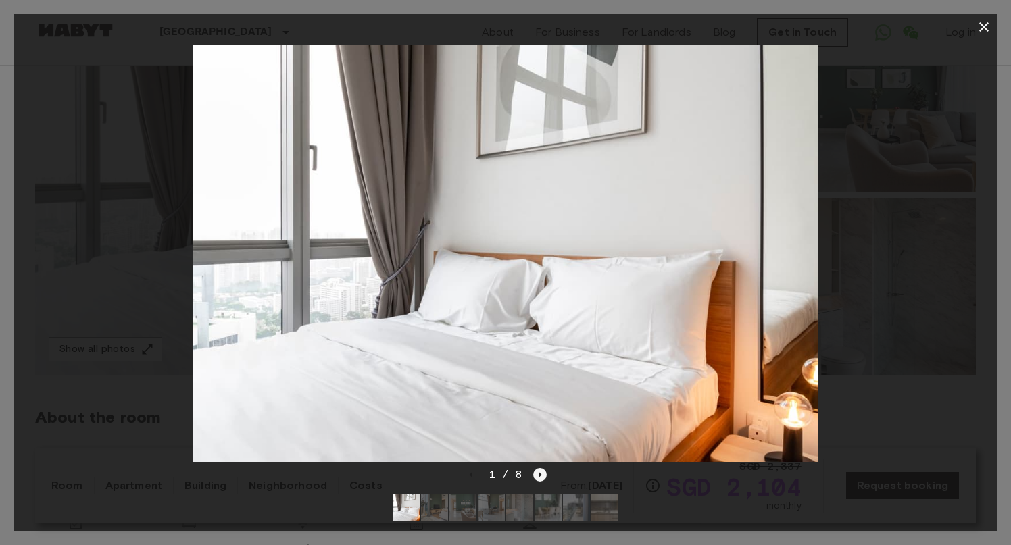
click at [542, 473] on icon "Next image" at bounding box center [540, 475] width 14 height 14
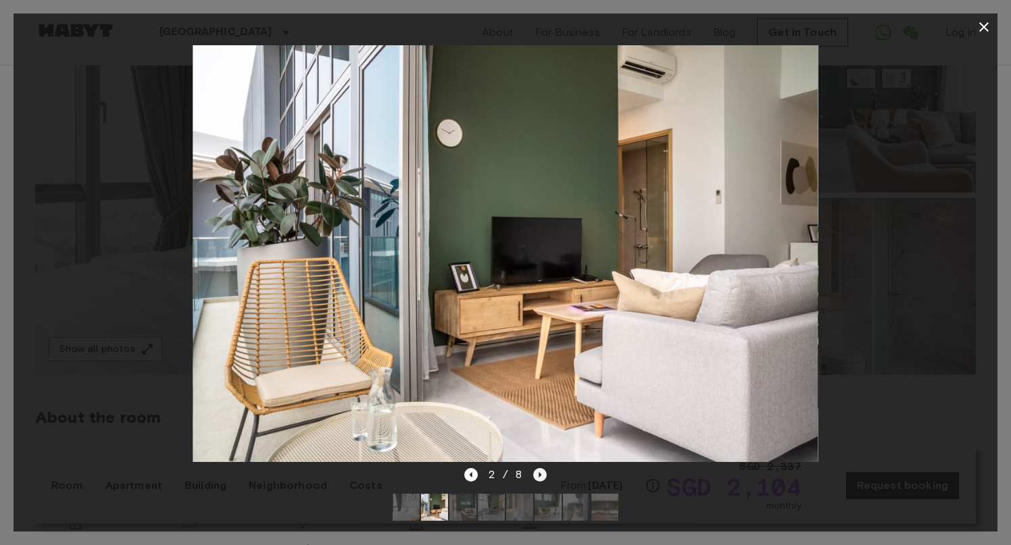
click at [542, 473] on icon "Next image" at bounding box center [540, 475] width 14 height 14
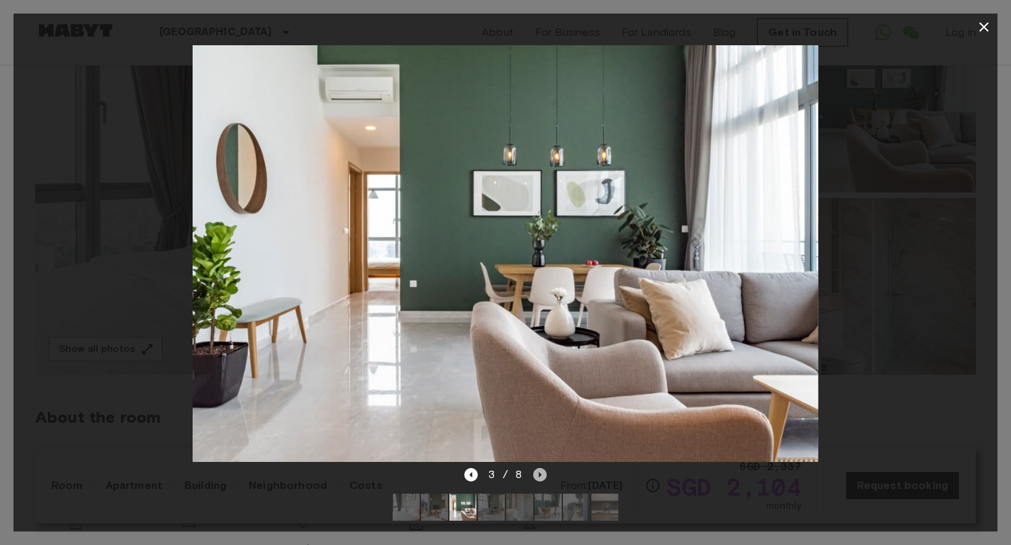
click at [542, 473] on icon "Next image" at bounding box center [540, 475] width 14 height 14
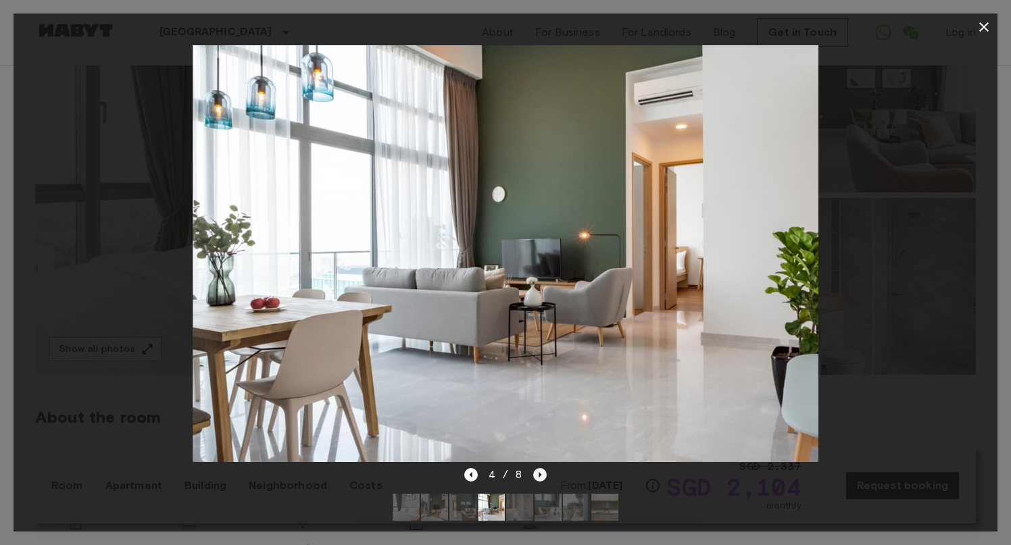
click at [542, 473] on icon "Next image" at bounding box center [540, 475] width 14 height 14
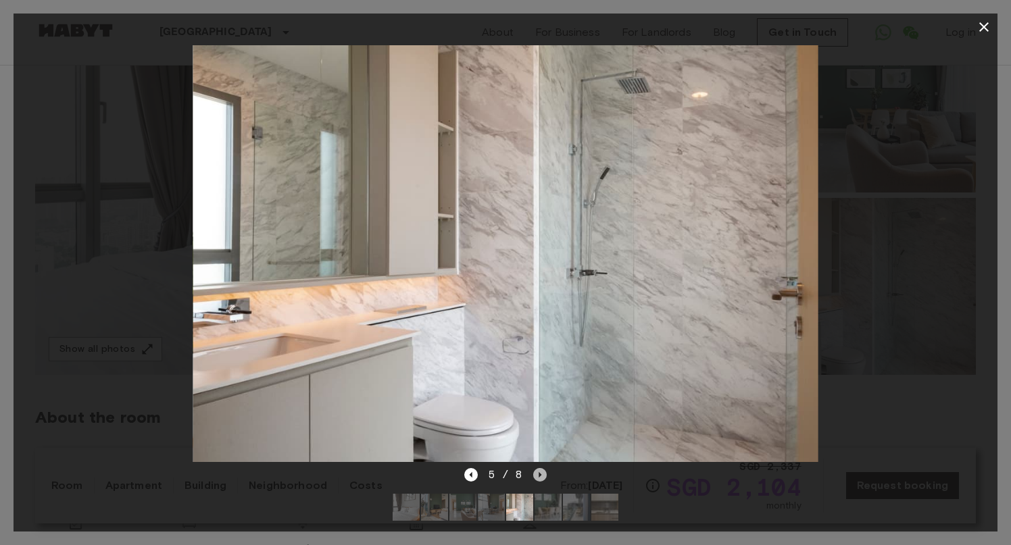
click at [542, 473] on icon "Next image" at bounding box center [540, 475] width 14 height 14
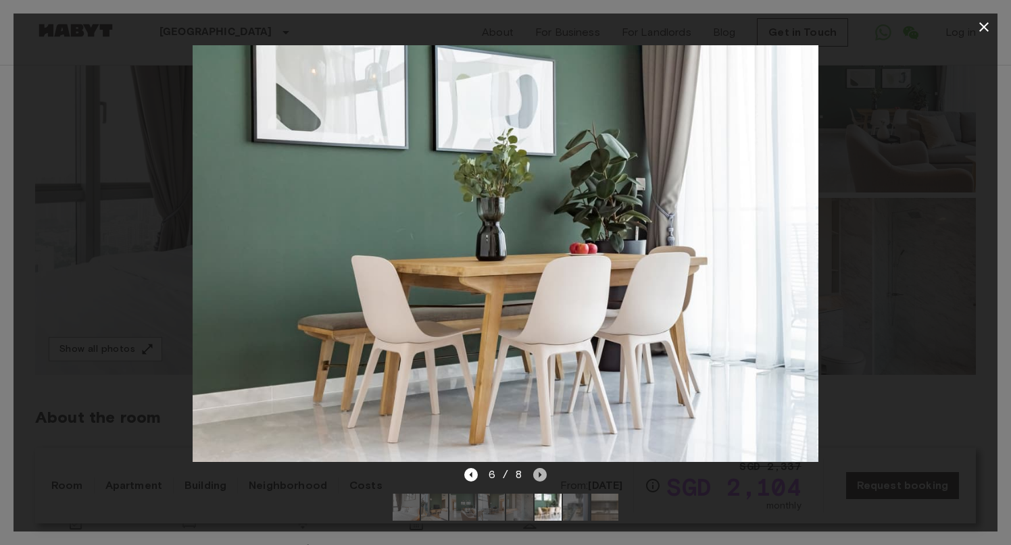
click at [542, 473] on icon "Next image" at bounding box center [540, 475] width 14 height 14
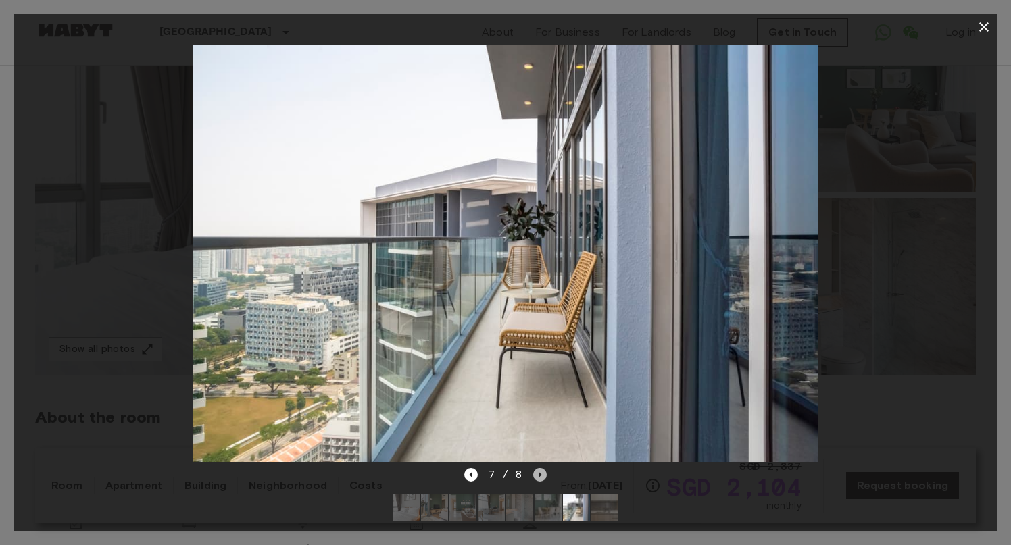
click at [542, 473] on icon "Next image" at bounding box center [540, 475] width 14 height 14
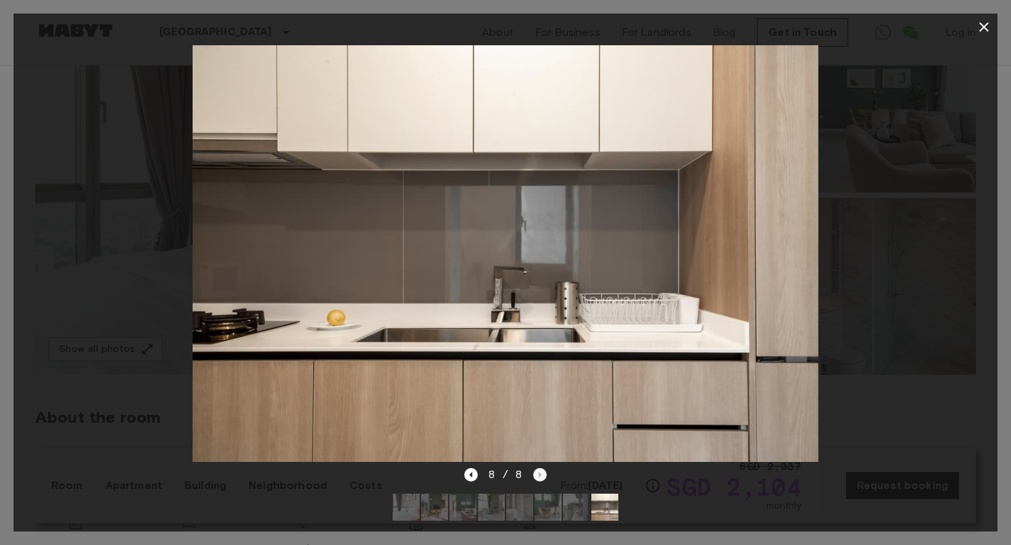
click at [542, 473] on div "8 / 8" at bounding box center [505, 475] width 83 height 16
click at [978, 23] on icon "button" at bounding box center [984, 27] width 16 height 16
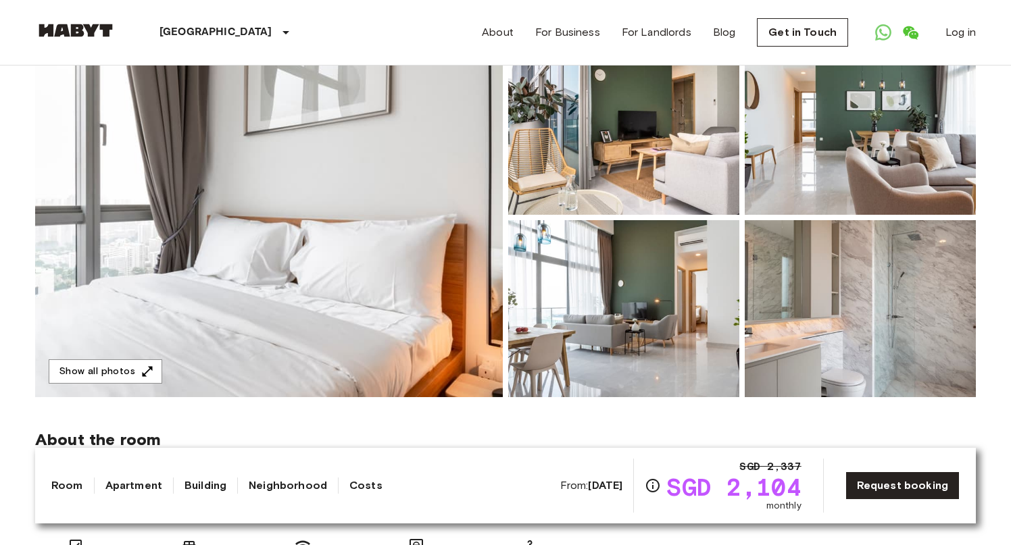
scroll to position [134, 0]
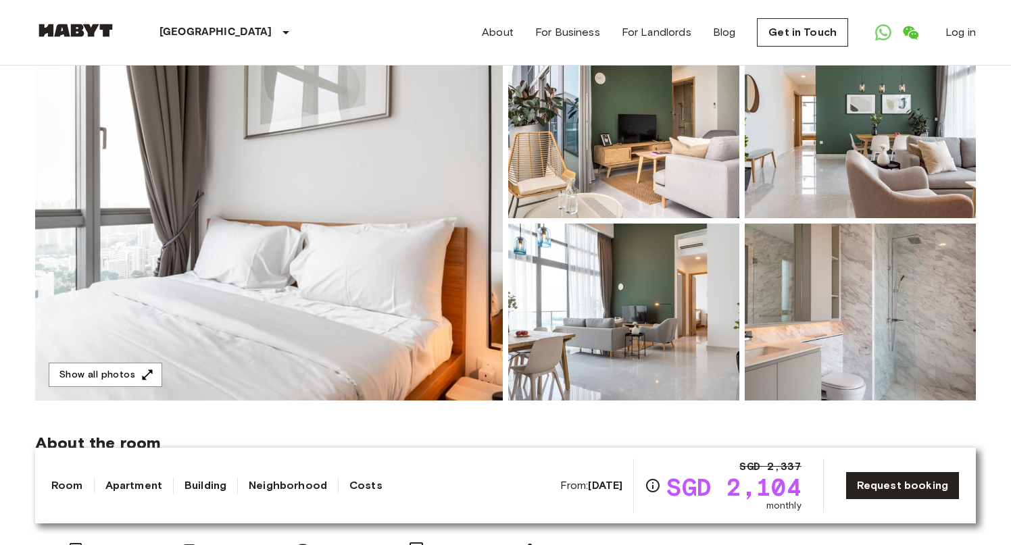
click at [409, 268] on img at bounding box center [269, 220] width 468 height 359
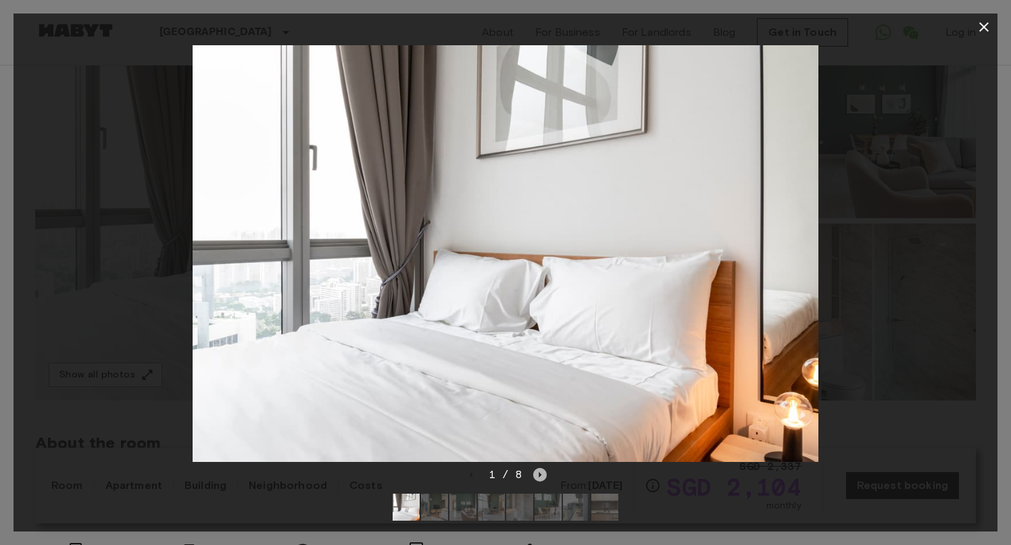
click at [536, 472] on icon "Next image" at bounding box center [540, 475] width 14 height 14
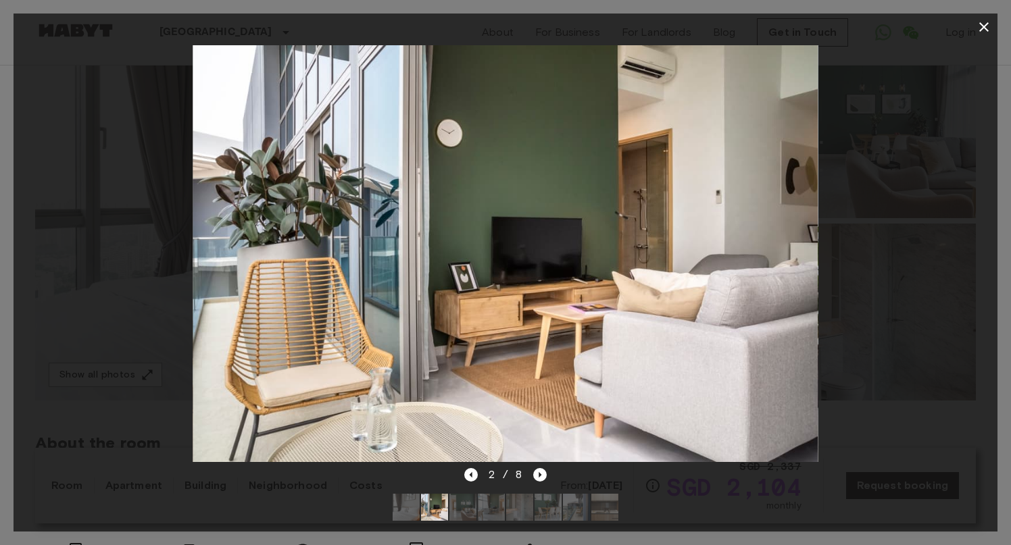
click at [984, 29] on icon "button" at bounding box center [984, 27] width 16 height 16
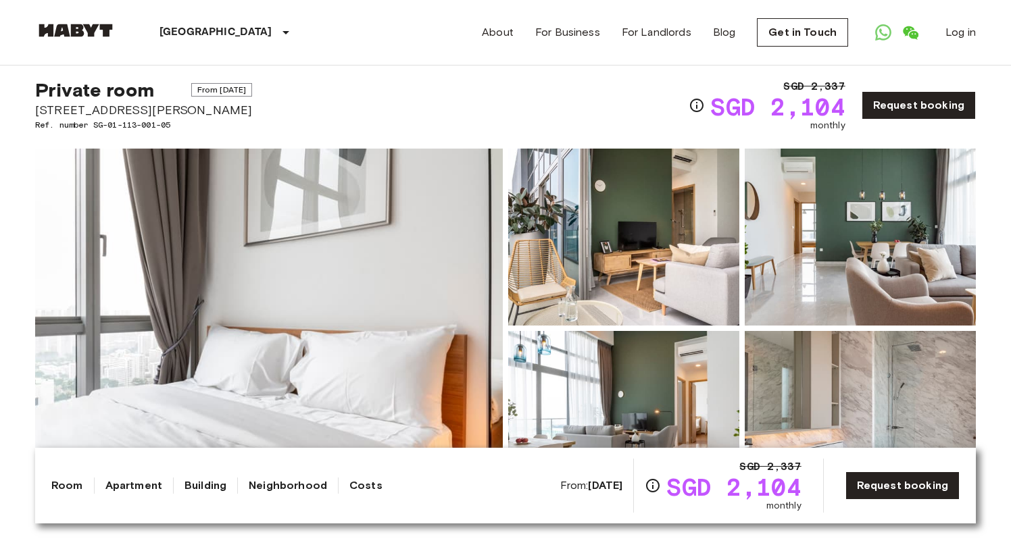
scroll to position [0, 0]
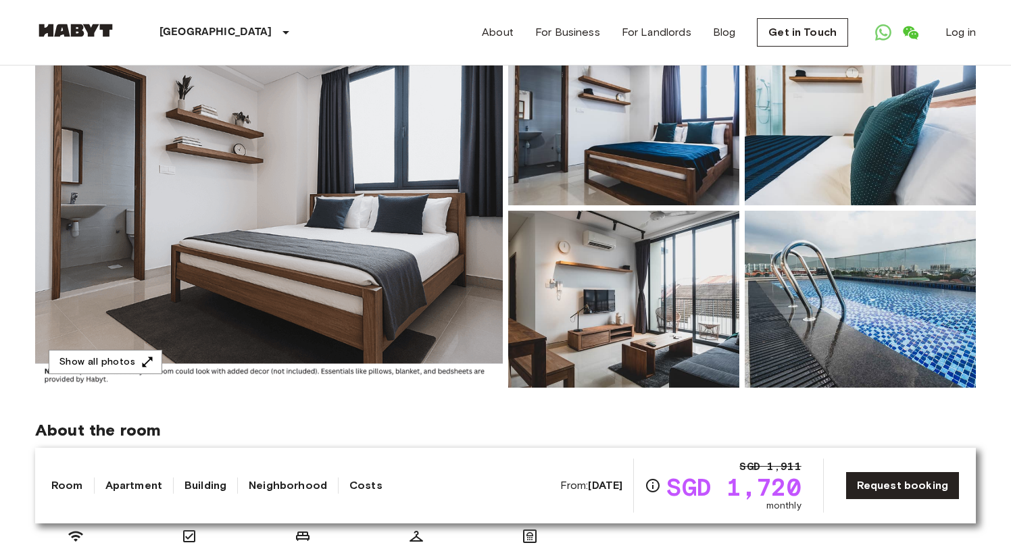
scroll to position [147, 0]
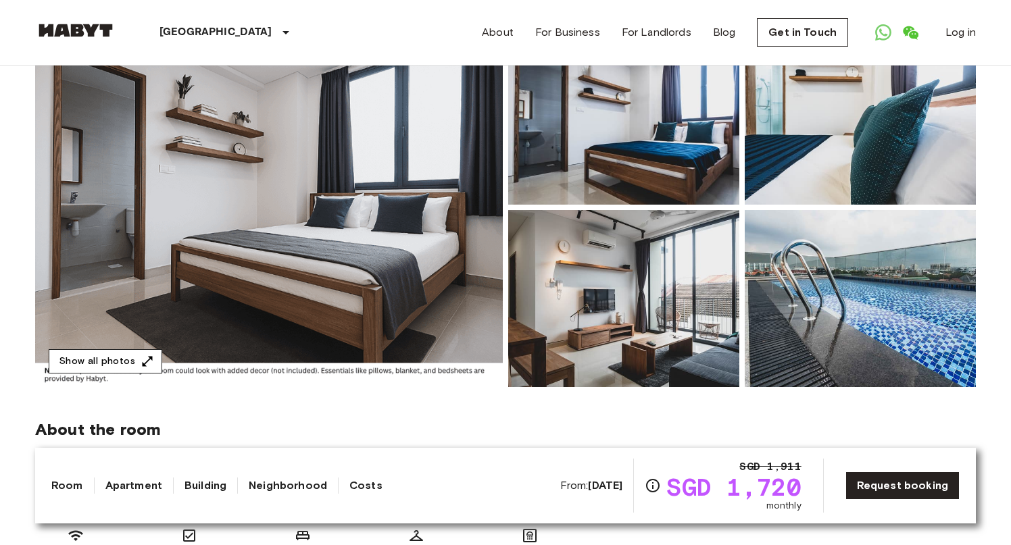
click at [91, 359] on button "Show all photos" at bounding box center [106, 361] width 114 height 25
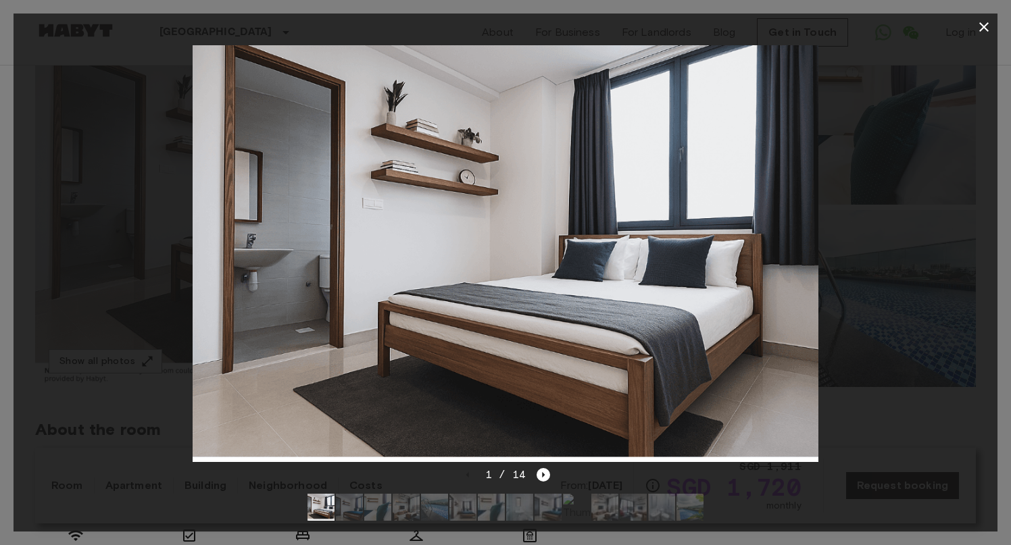
click at [934, 203] on div at bounding box center [506, 254] width 984 height 426
click at [541, 472] on icon "Next image" at bounding box center [543, 475] width 14 height 14
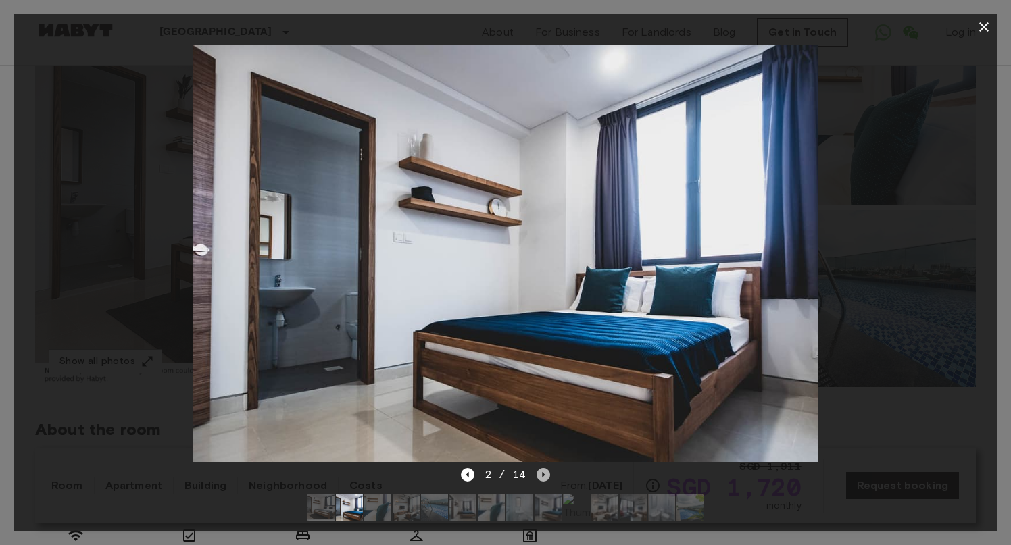
click at [543, 474] on icon "Next image" at bounding box center [544, 474] width 3 height 5
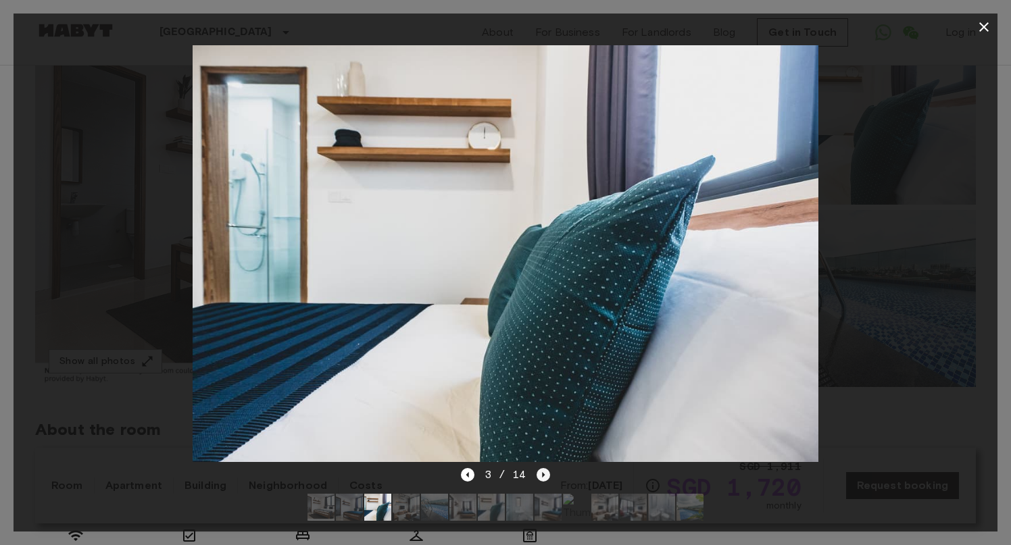
click at [543, 474] on icon "Next image" at bounding box center [544, 474] width 3 height 5
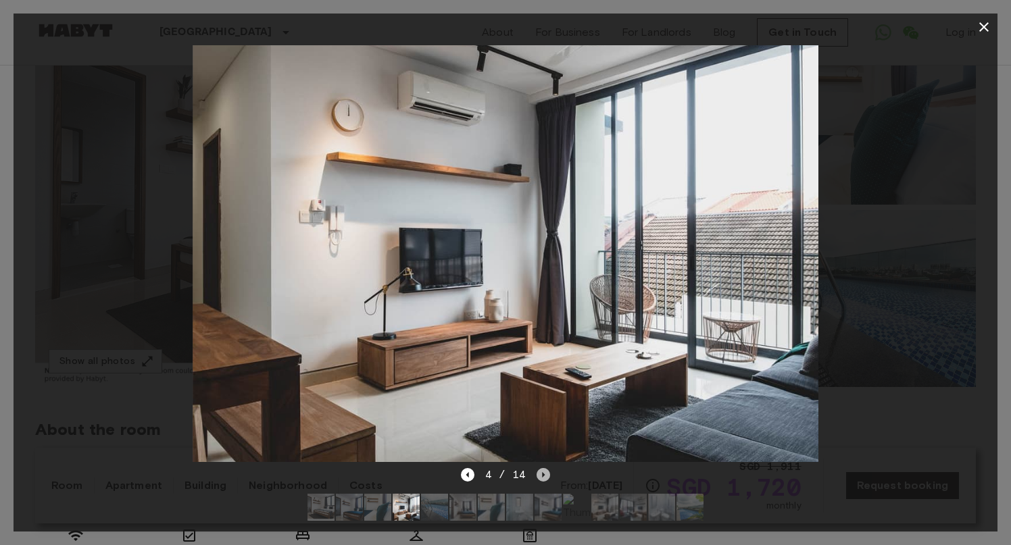
click at [543, 474] on icon "Next image" at bounding box center [544, 474] width 3 height 5
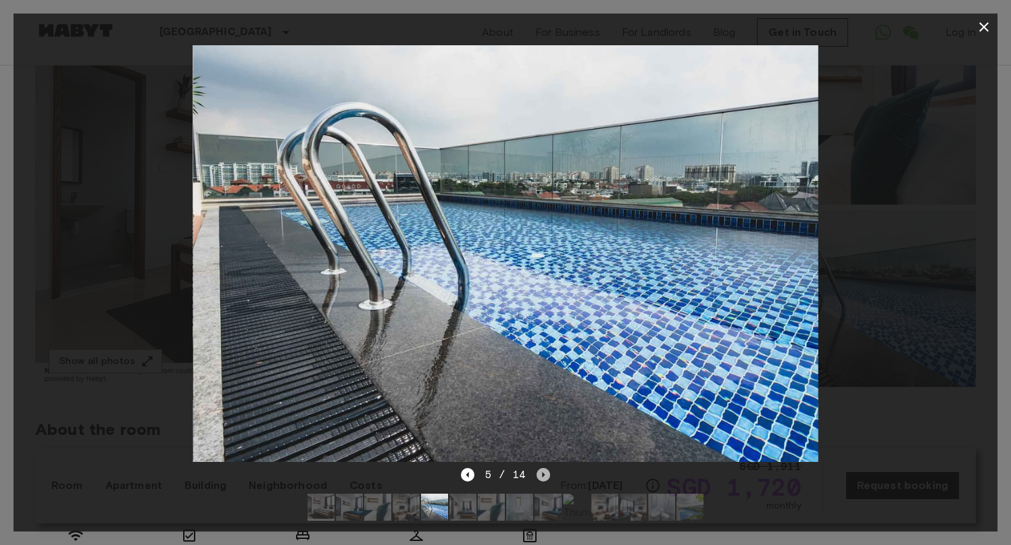
click at [543, 474] on icon "Next image" at bounding box center [544, 474] width 3 height 5
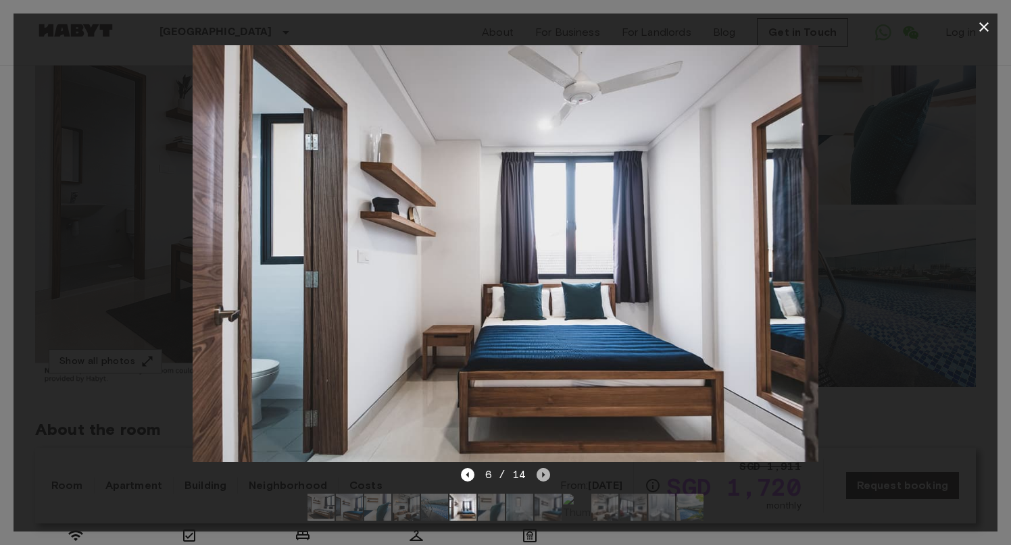
click at [543, 474] on icon "Next image" at bounding box center [544, 474] width 3 height 5
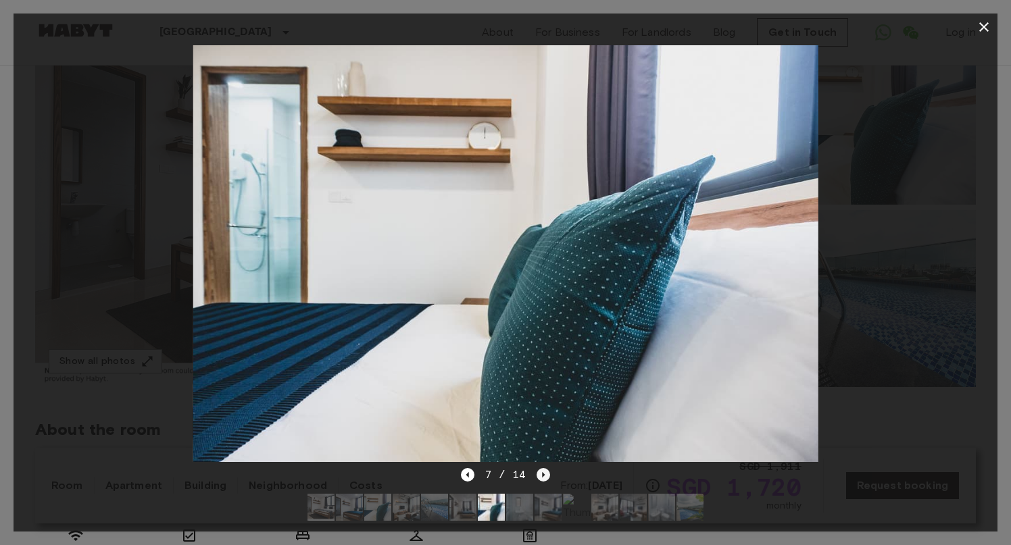
click at [543, 474] on icon "Next image" at bounding box center [544, 474] width 3 height 5
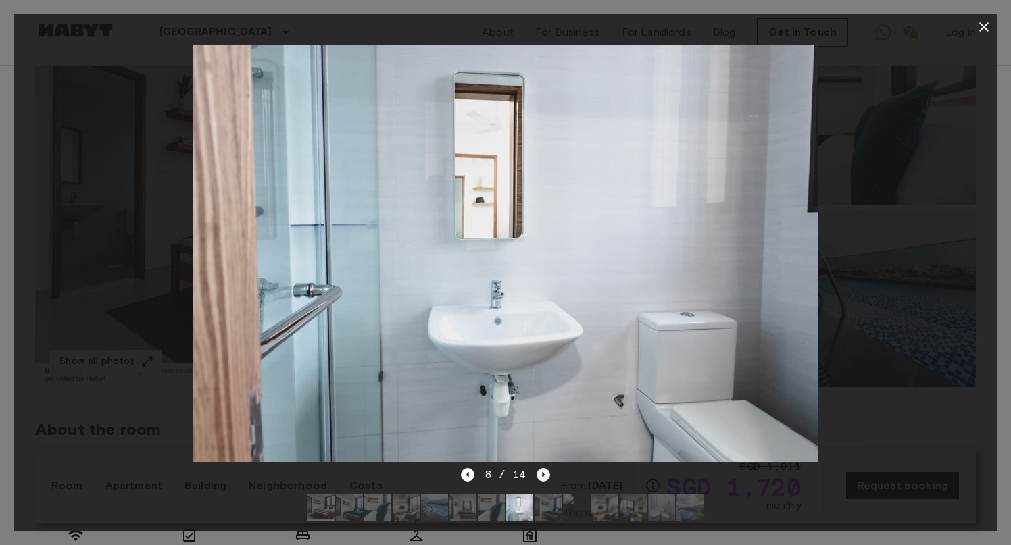
click at [543, 474] on icon "Next image" at bounding box center [544, 474] width 3 height 5
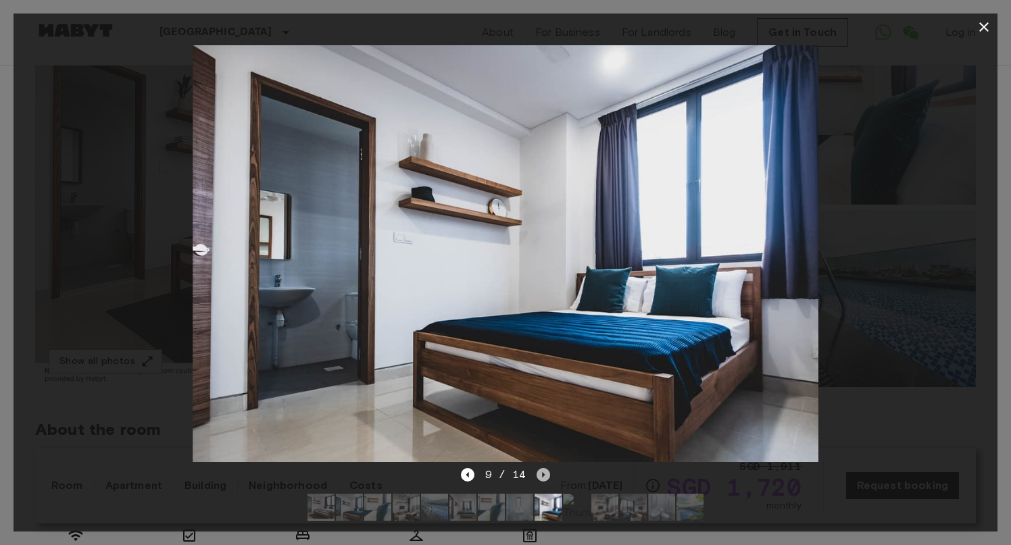
click at [543, 474] on icon "Next image" at bounding box center [544, 474] width 3 height 5
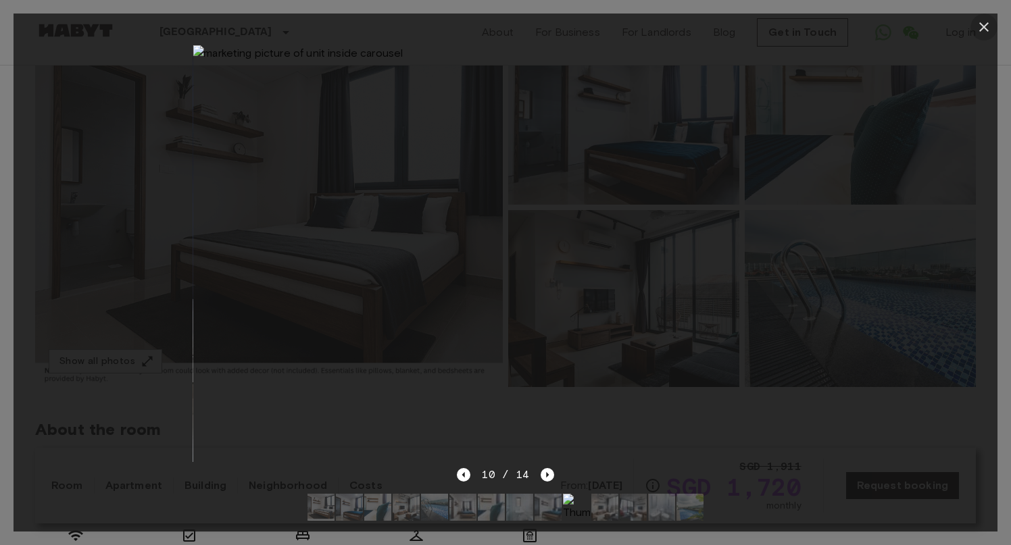
click at [982, 24] on icon "button" at bounding box center [984, 27] width 16 height 16
